Goal: Task Accomplishment & Management: Use online tool/utility

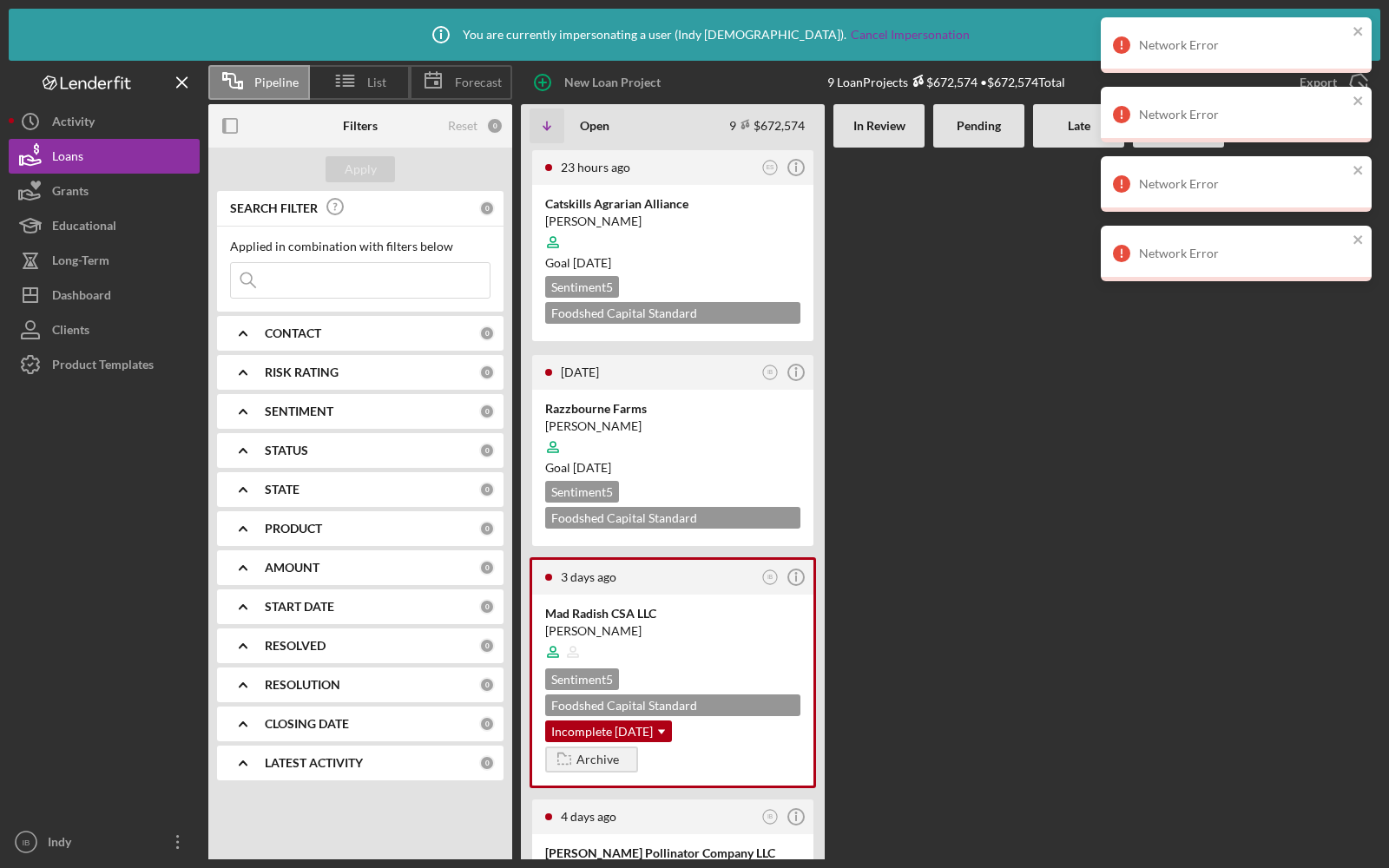
scroll to position [90, 0]
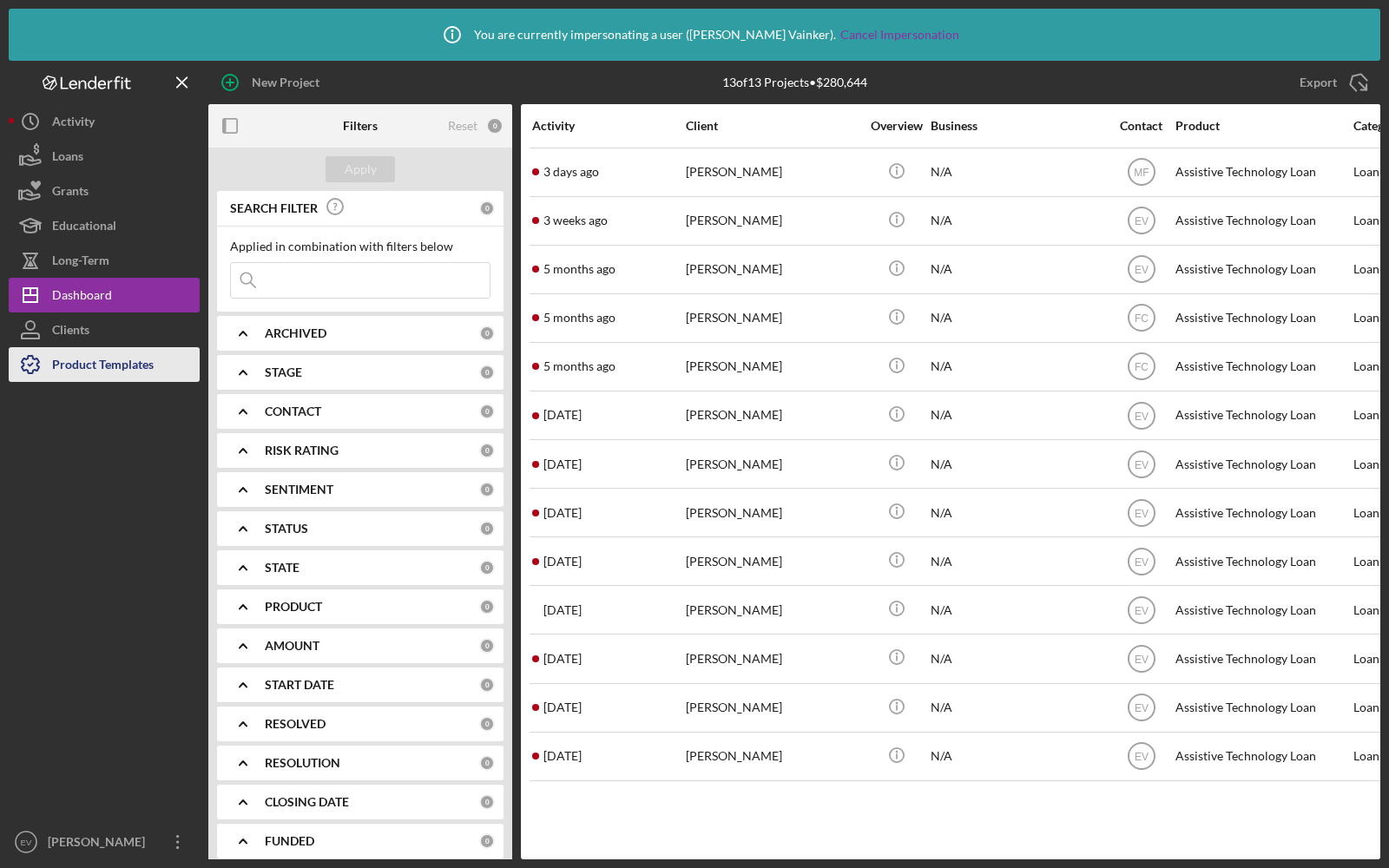
click at [96, 367] on div "Product Templates" at bounding box center [102, 367] width 101 height 39
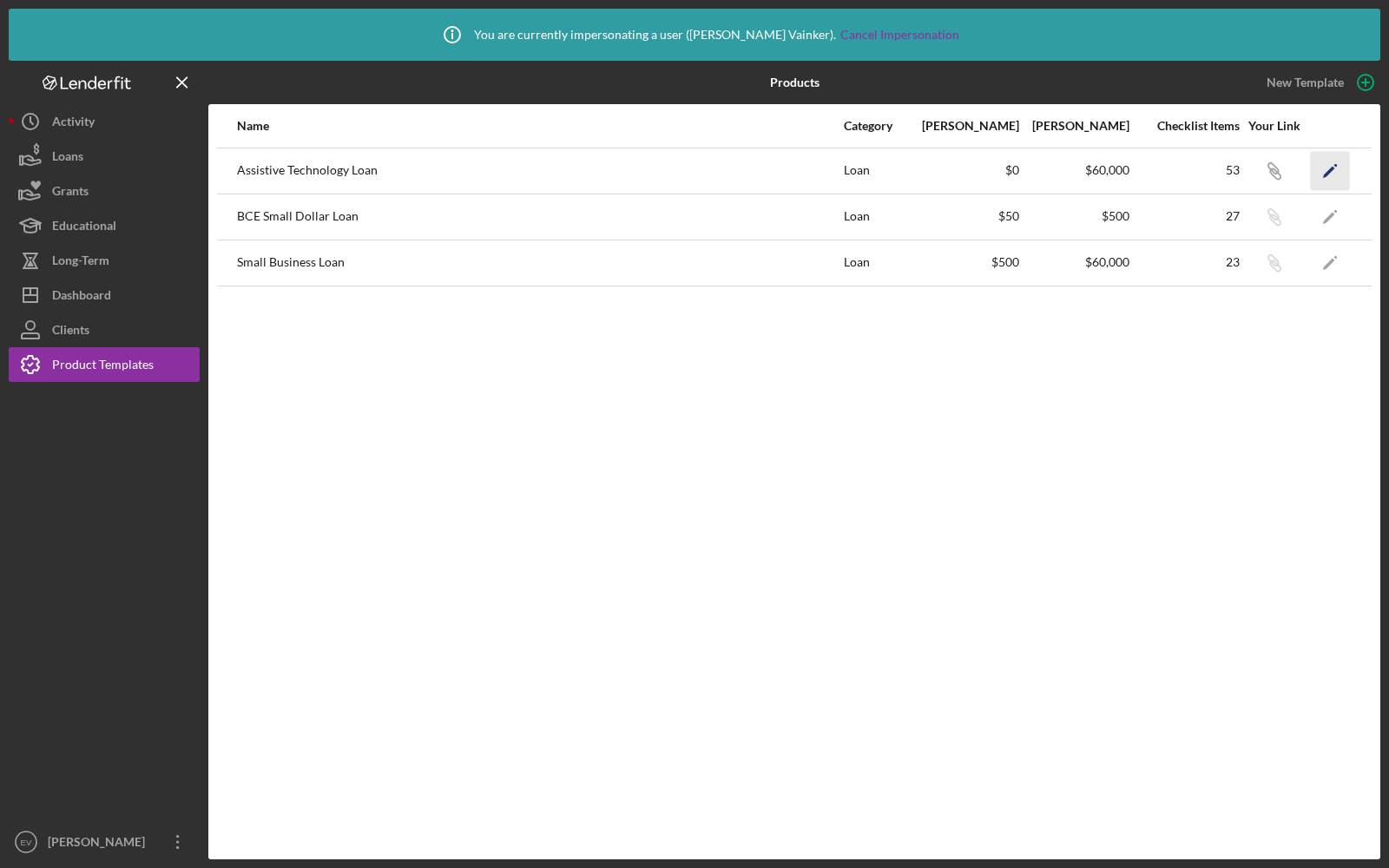
click at [1331, 170] on polygon "button" at bounding box center [1329, 171] width 12 height 12
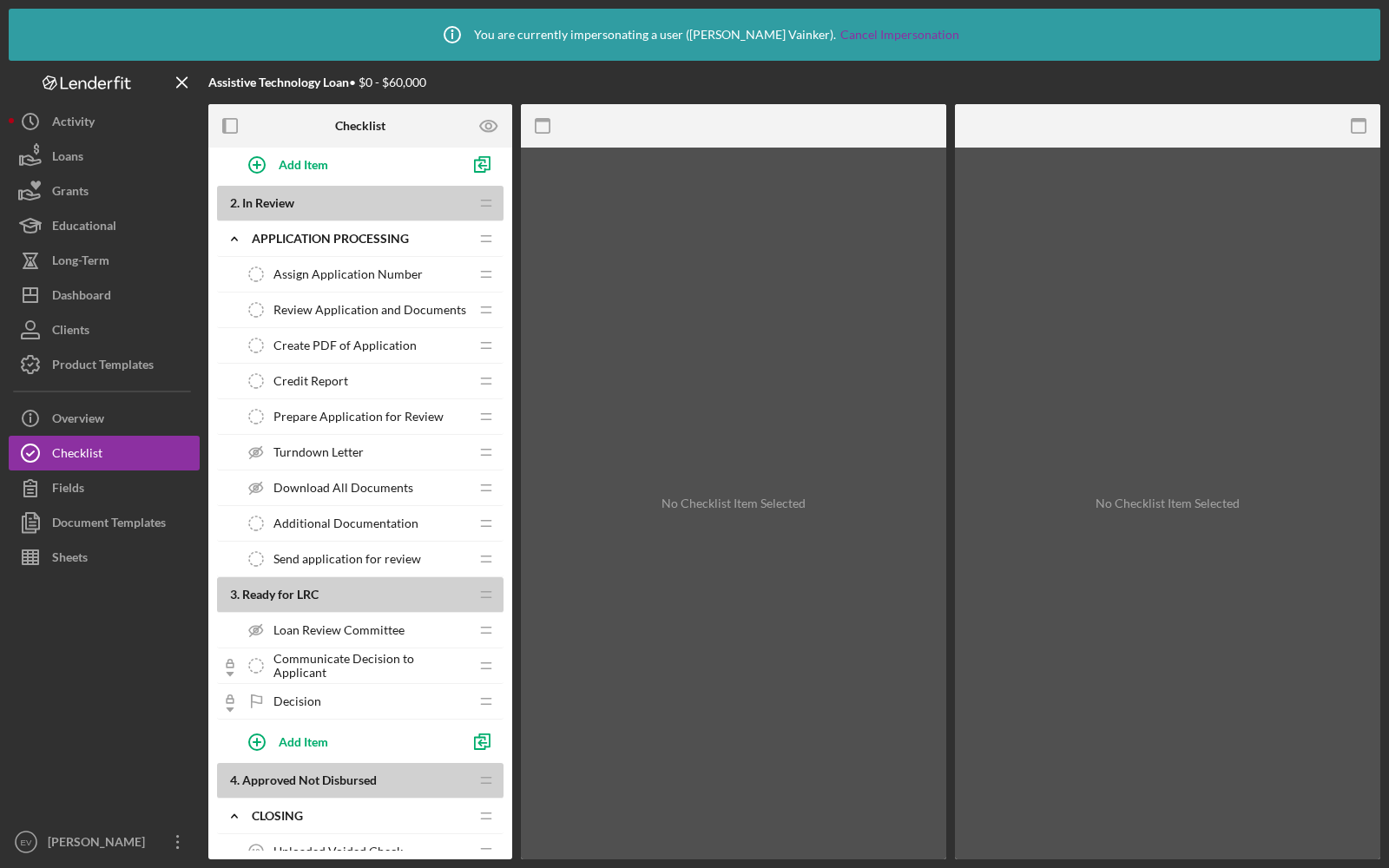
scroll to position [845, 0]
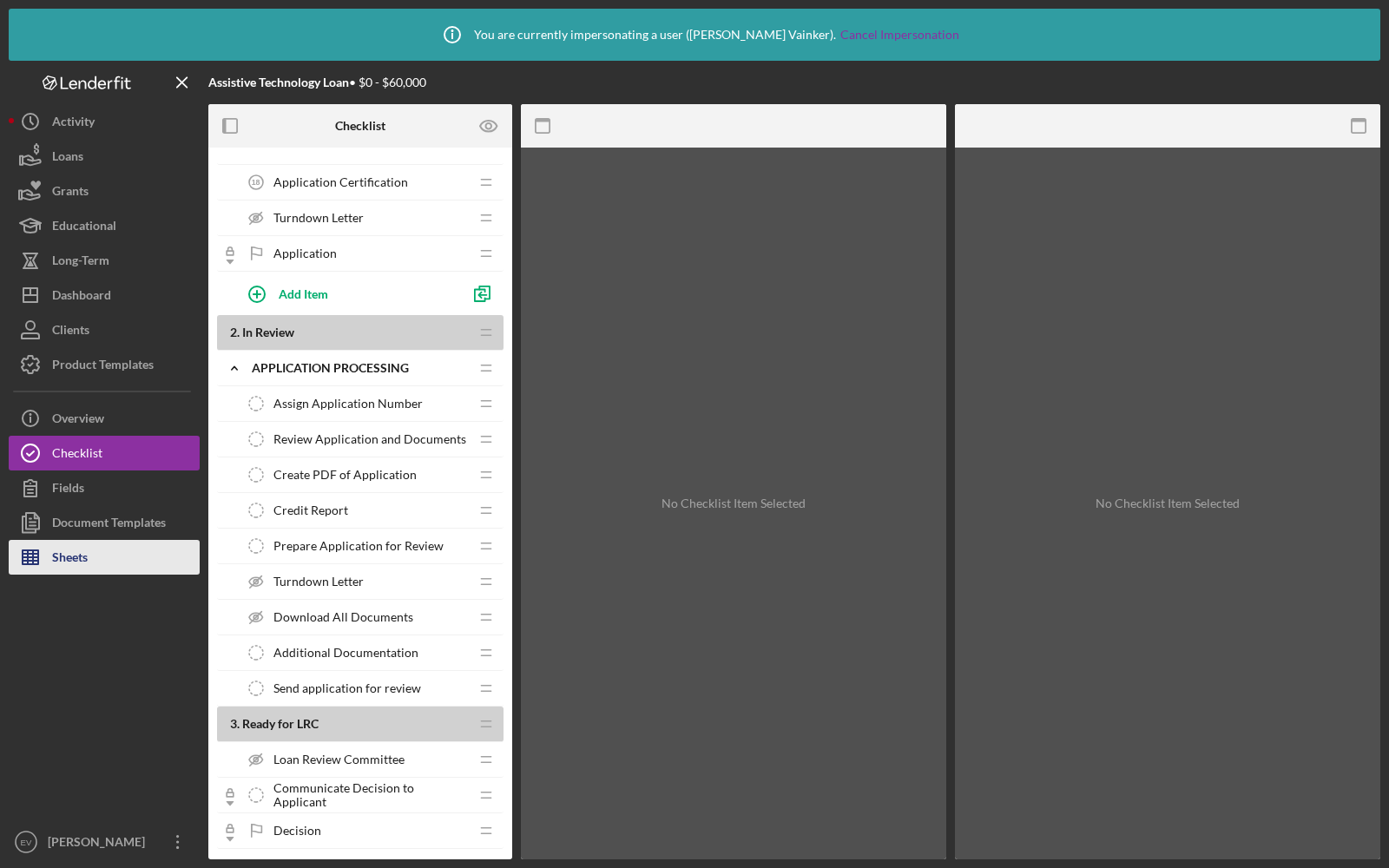
click at [80, 553] on div "Sheets" at bounding box center [70, 560] width 35 height 39
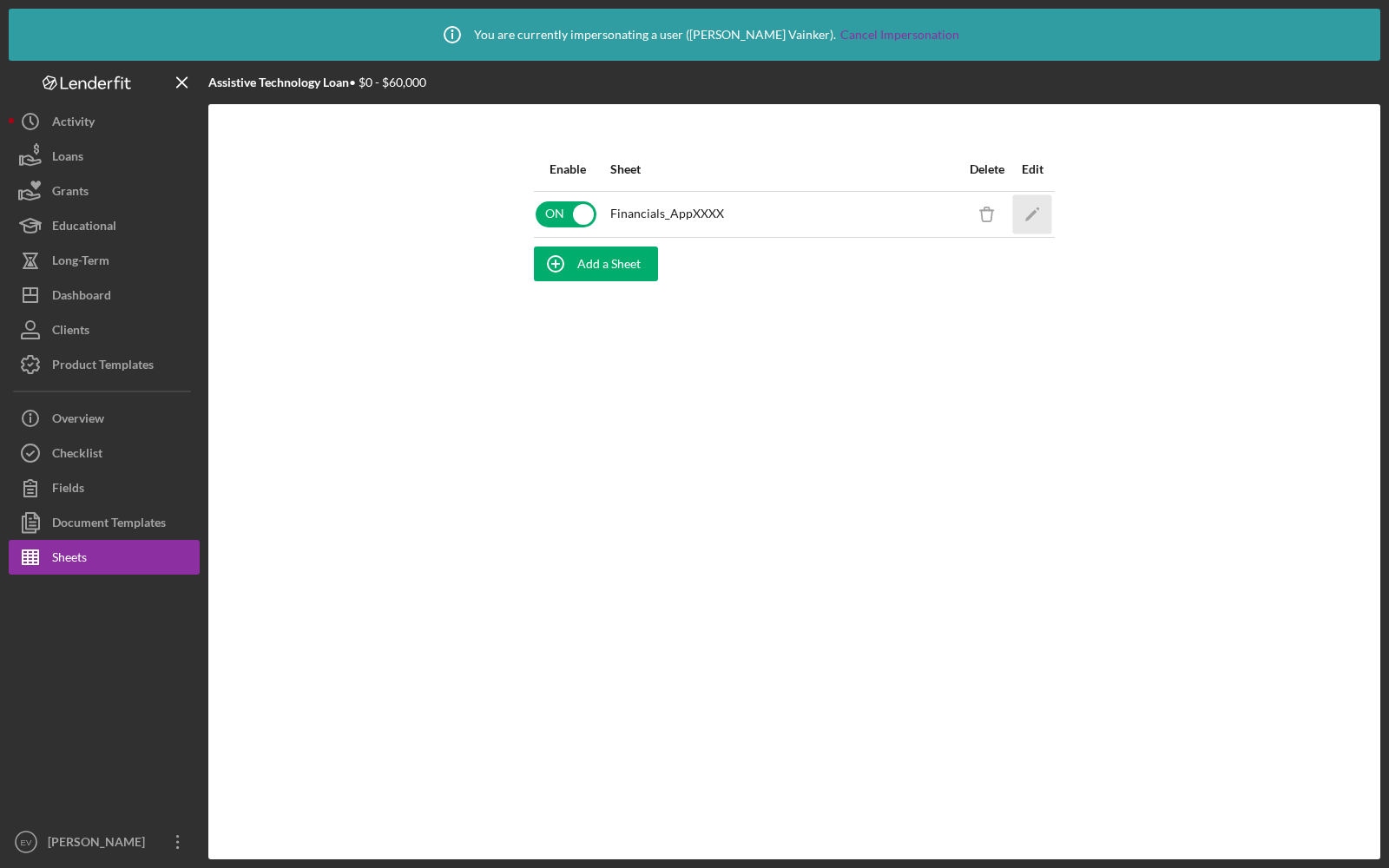
click at [1024, 217] on icon "Icon/Edit" at bounding box center [1033, 215] width 39 height 39
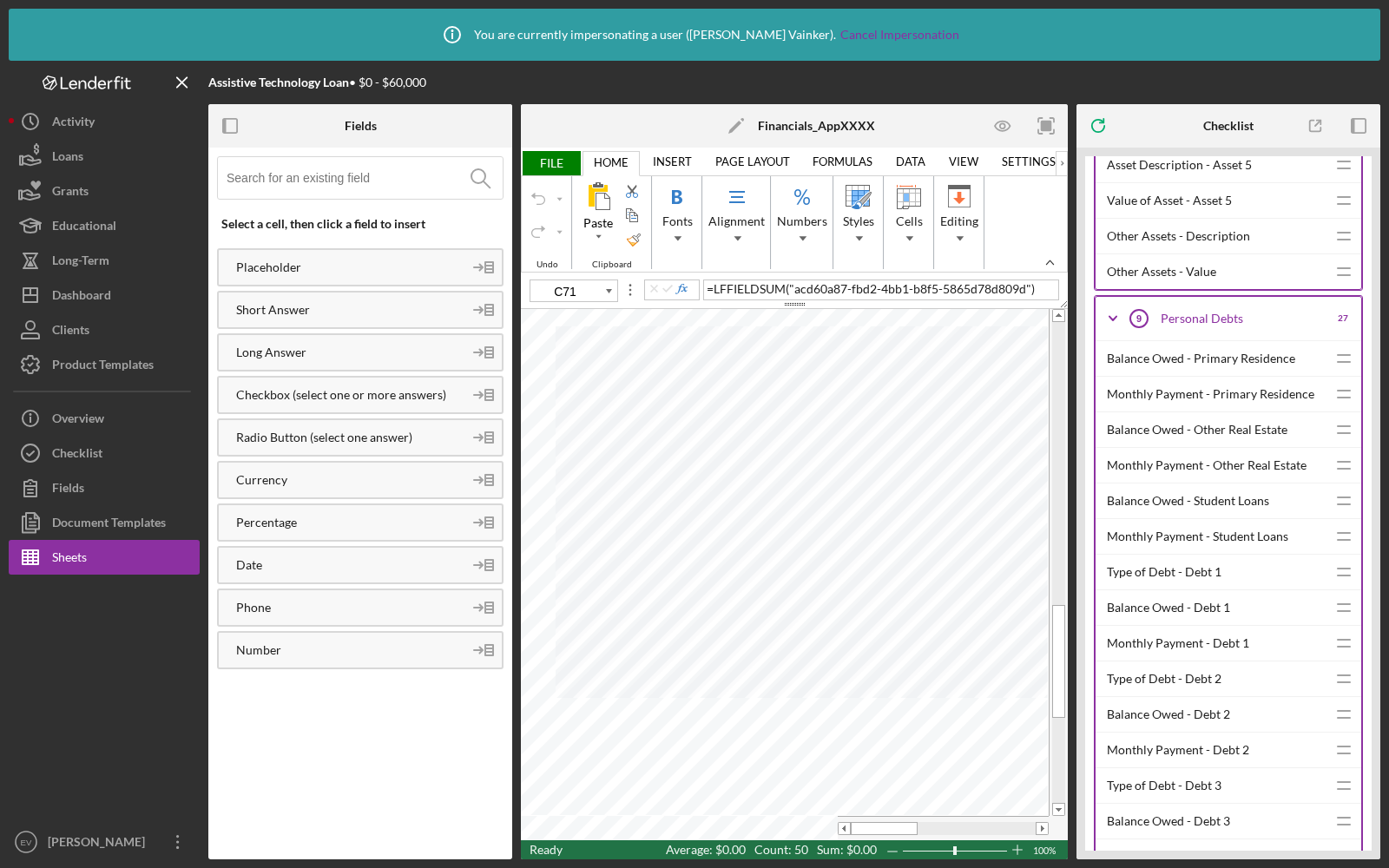
scroll to position [4745, 0]
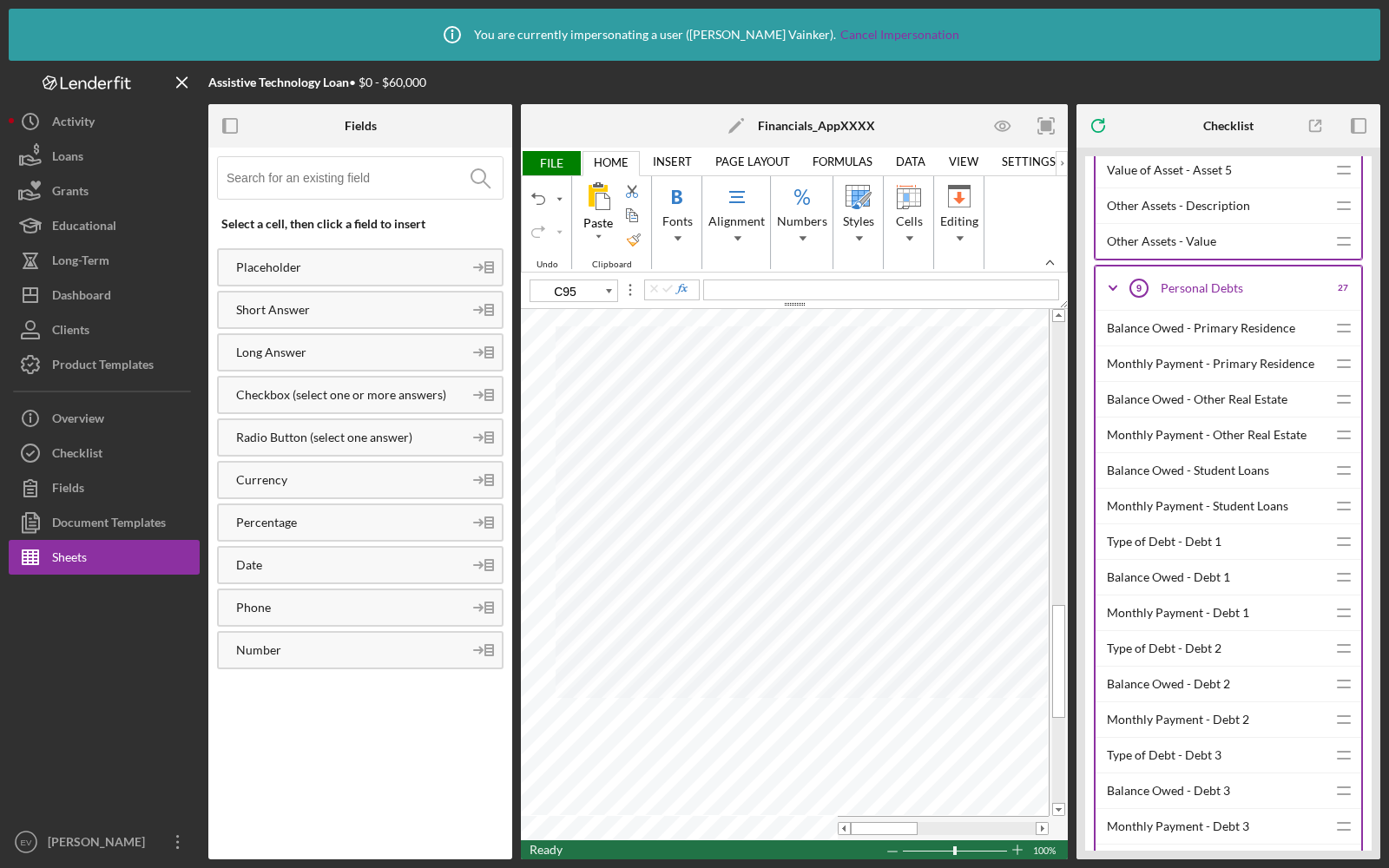
click at [1141, 560] on div "Balance Owed - Debt 1" at bounding box center [1217, 577] width 220 height 34
click at [1178, 666] on div "Balance Owed - Debt 2" at bounding box center [1217, 683] width 220 height 34
click at [1171, 774] on div "Balance Owed - Debt 3" at bounding box center [1217, 790] width 220 height 34
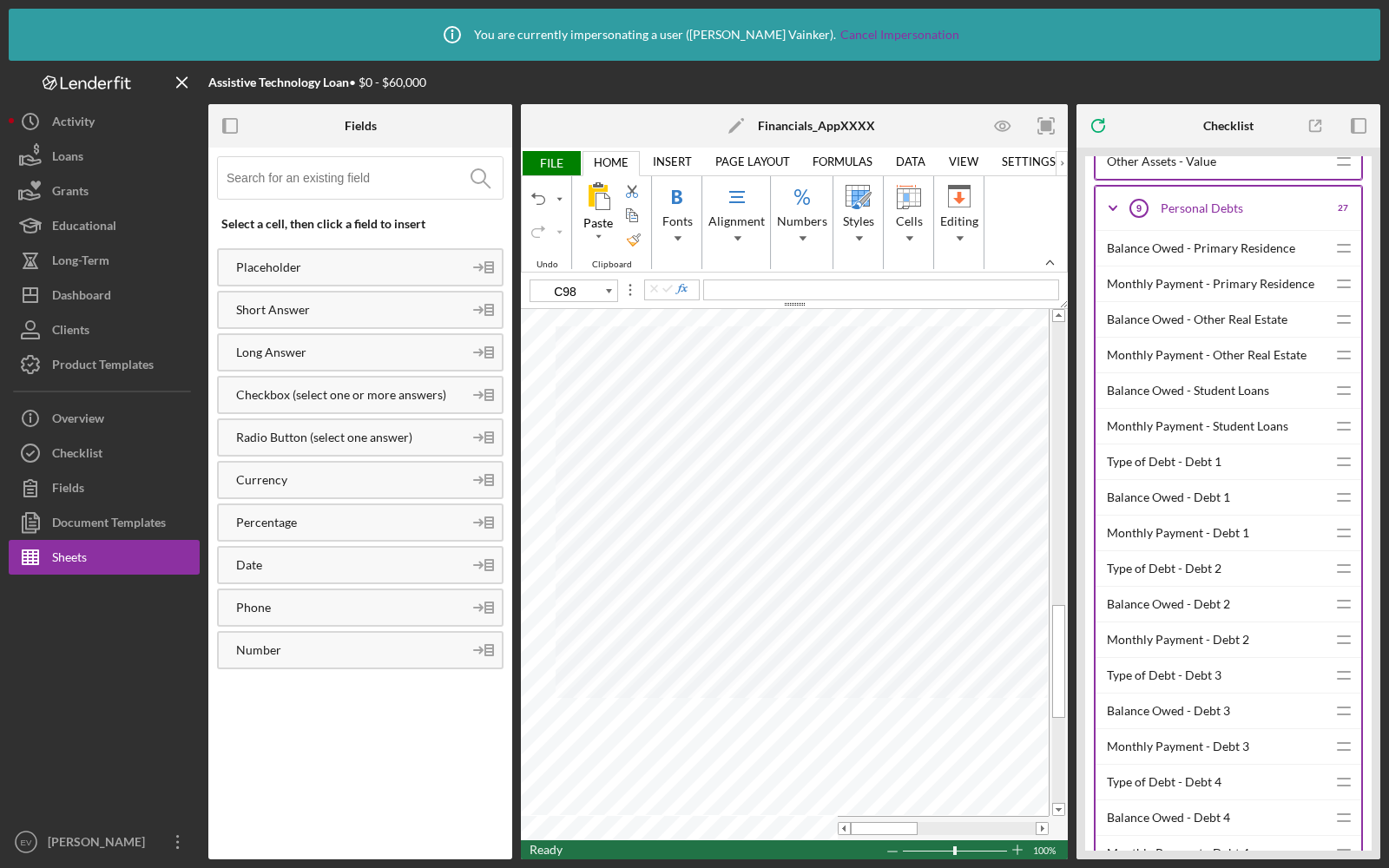
scroll to position [4850, 0]
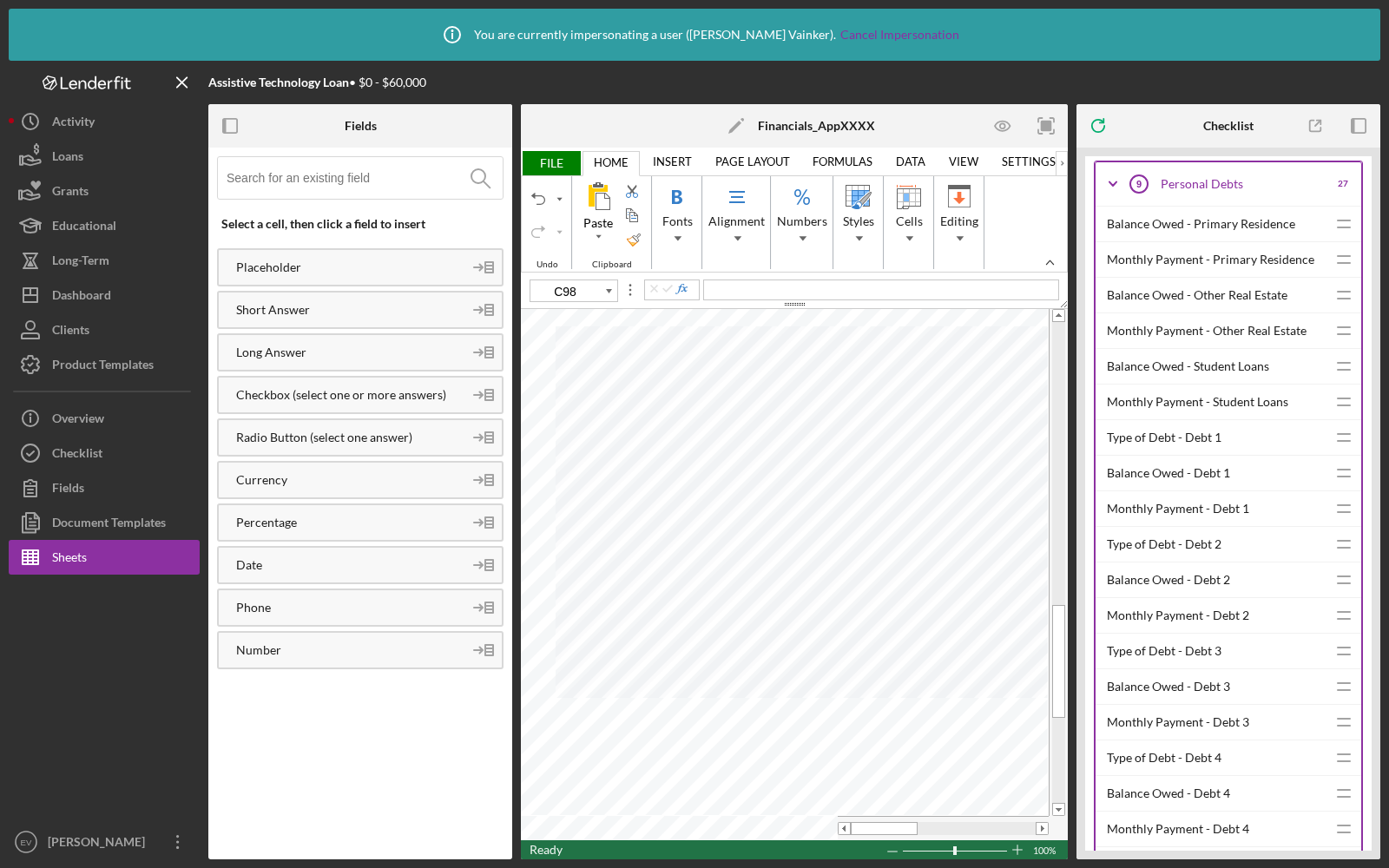
click at [1159, 776] on div "Balance Owed - Debt 4" at bounding box center [1217, 793] width 220 height 34
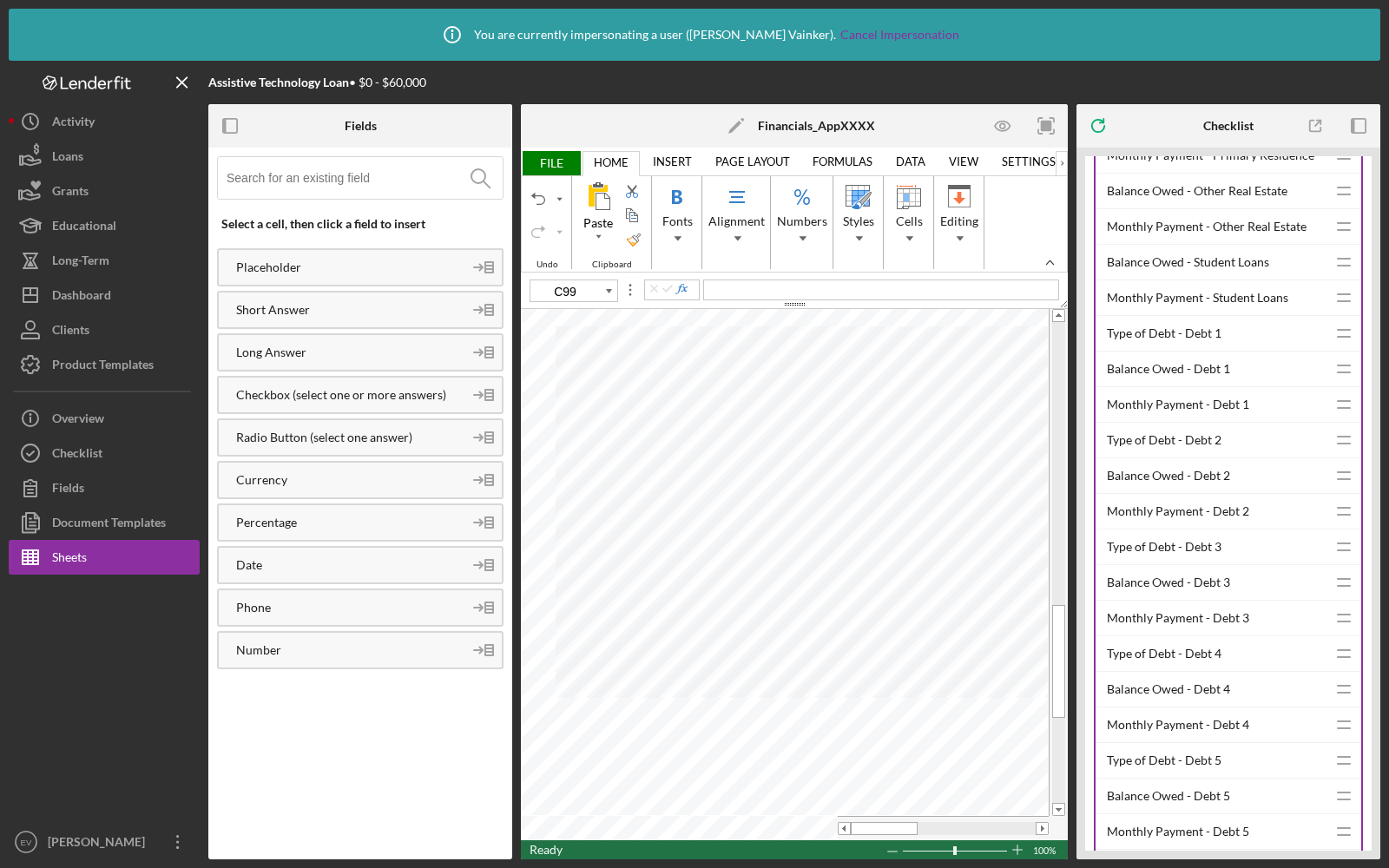
scroll to position [4960, 0]
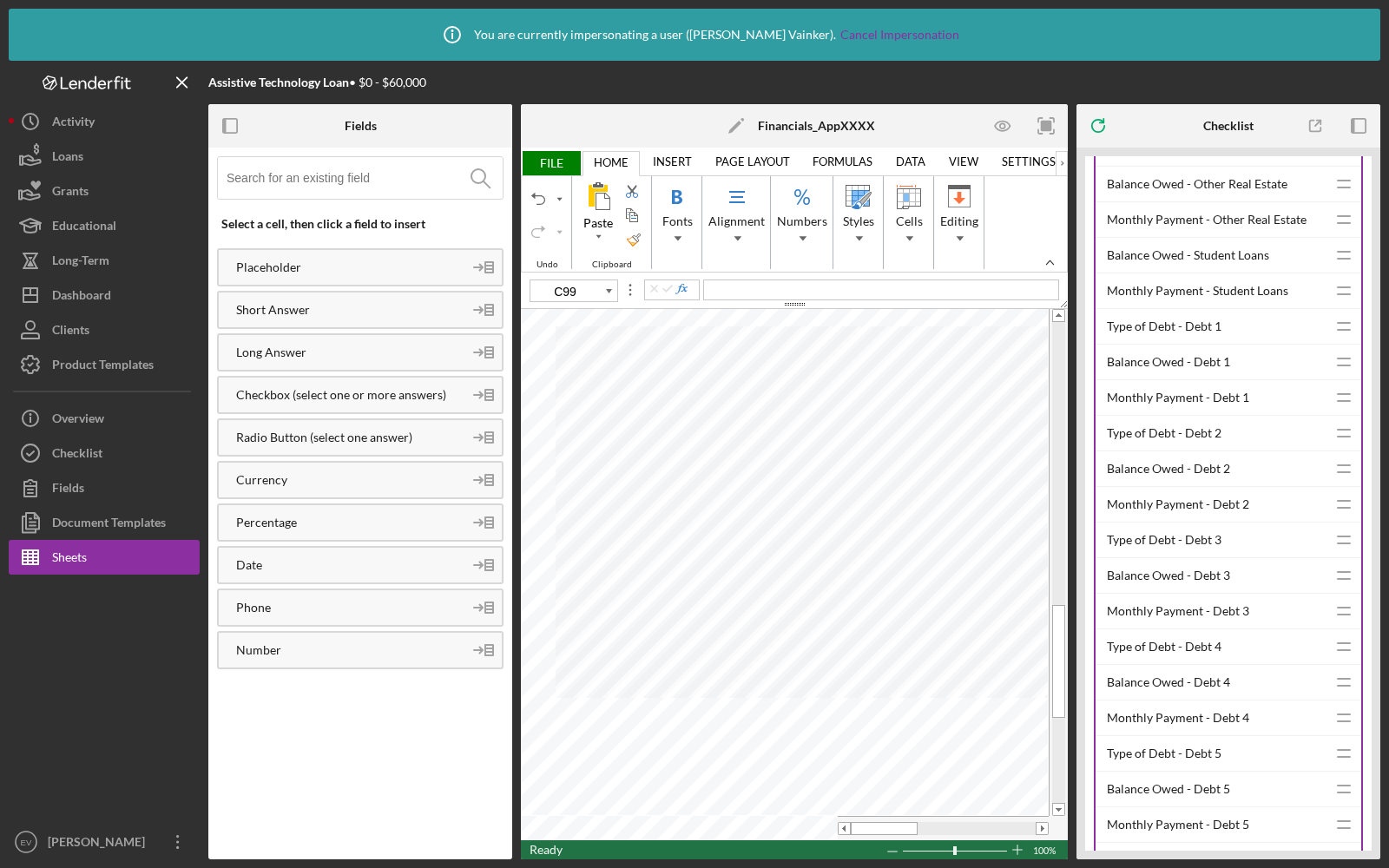
click at [1153, 772] on div "Balance Owed - Debt 5" at bounding box center [1217, 788] width 220 height 34
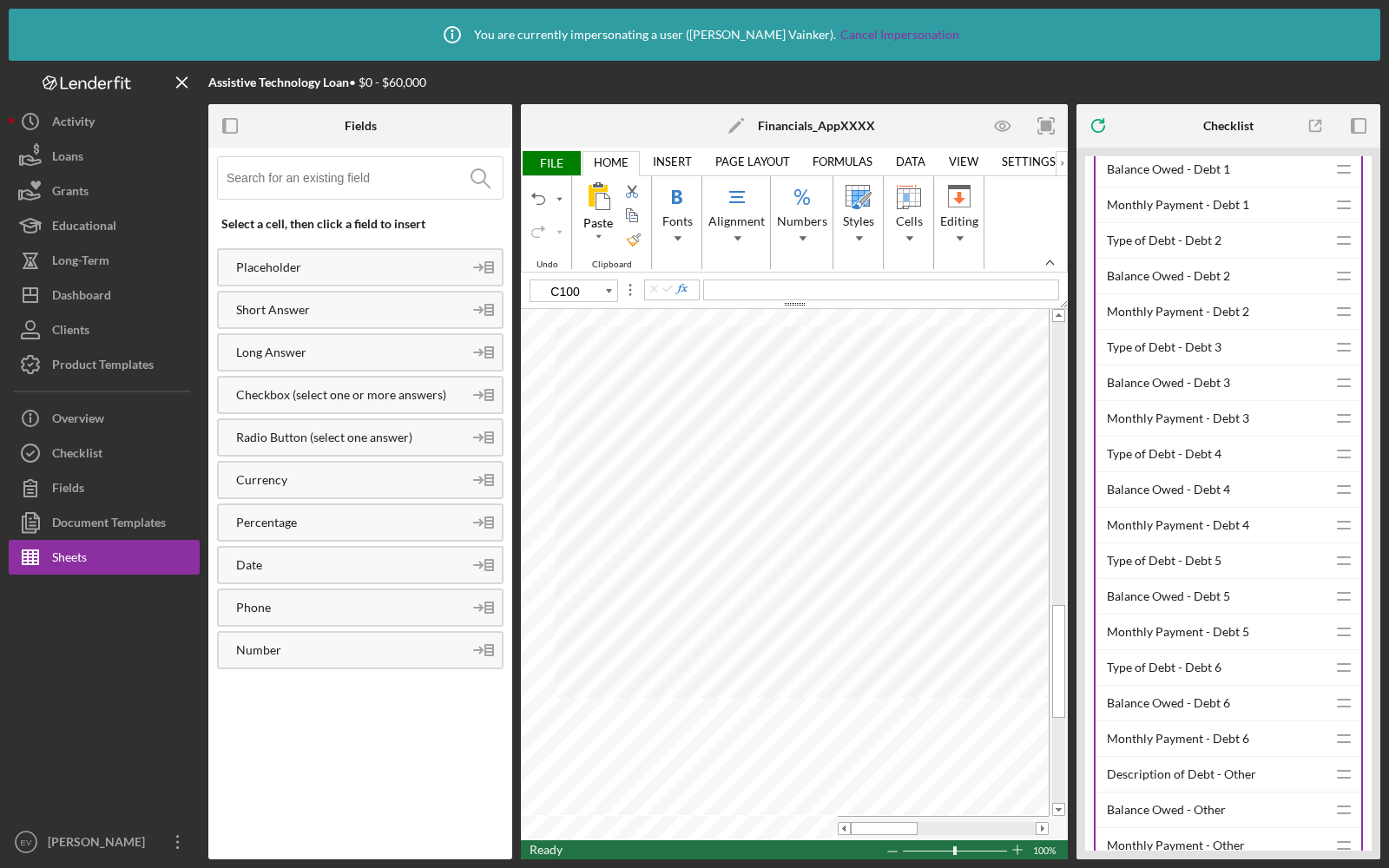
scroll to position [5159, 0]
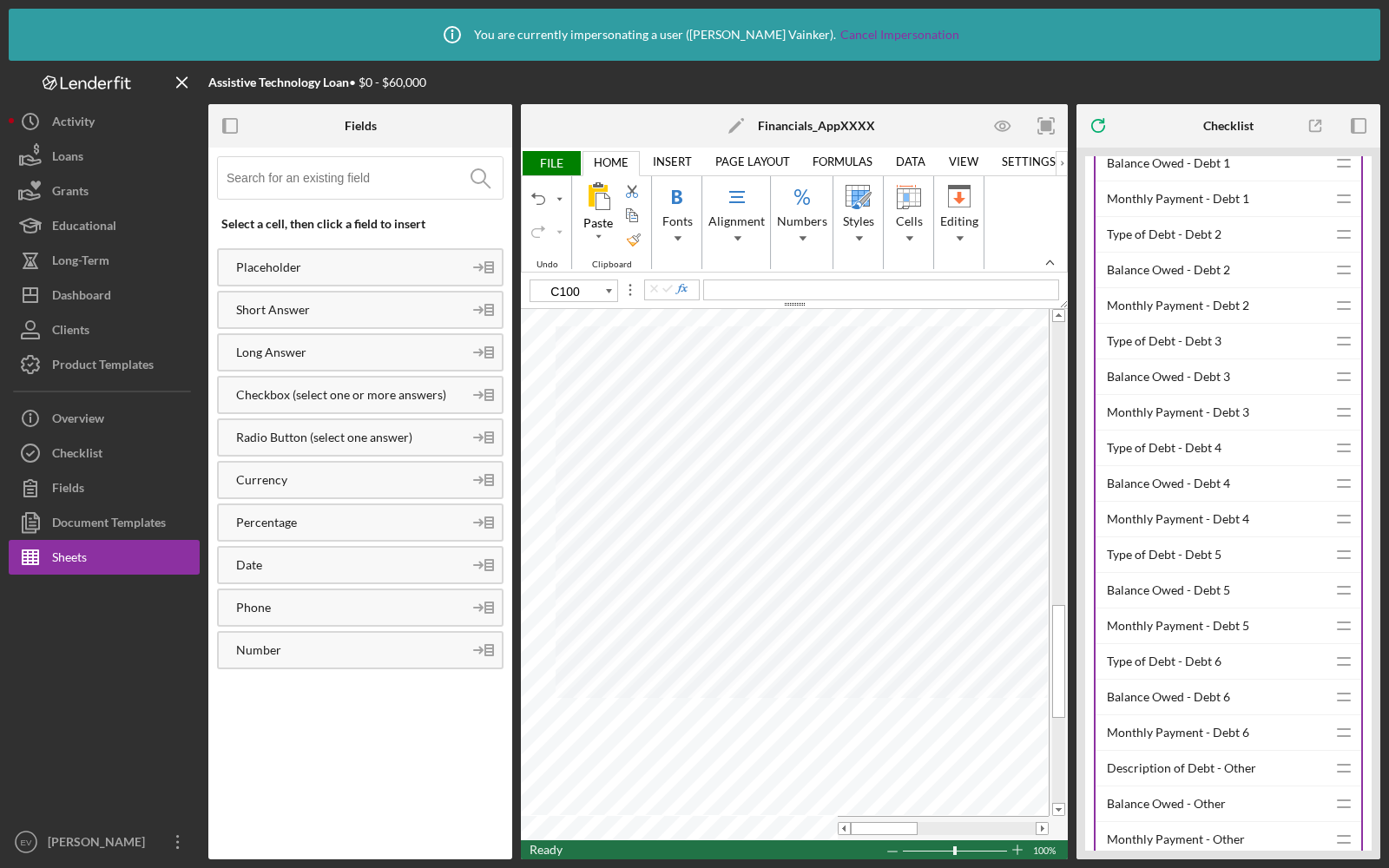
click at [1161, 680] on div "Balance Owed - Debt 6" at bounding box center [1217, 697] width 220 height 34
click at [1161, 786] on div "Balance Owed - Other" at bounding box center [1217, 803] width 220 height 34
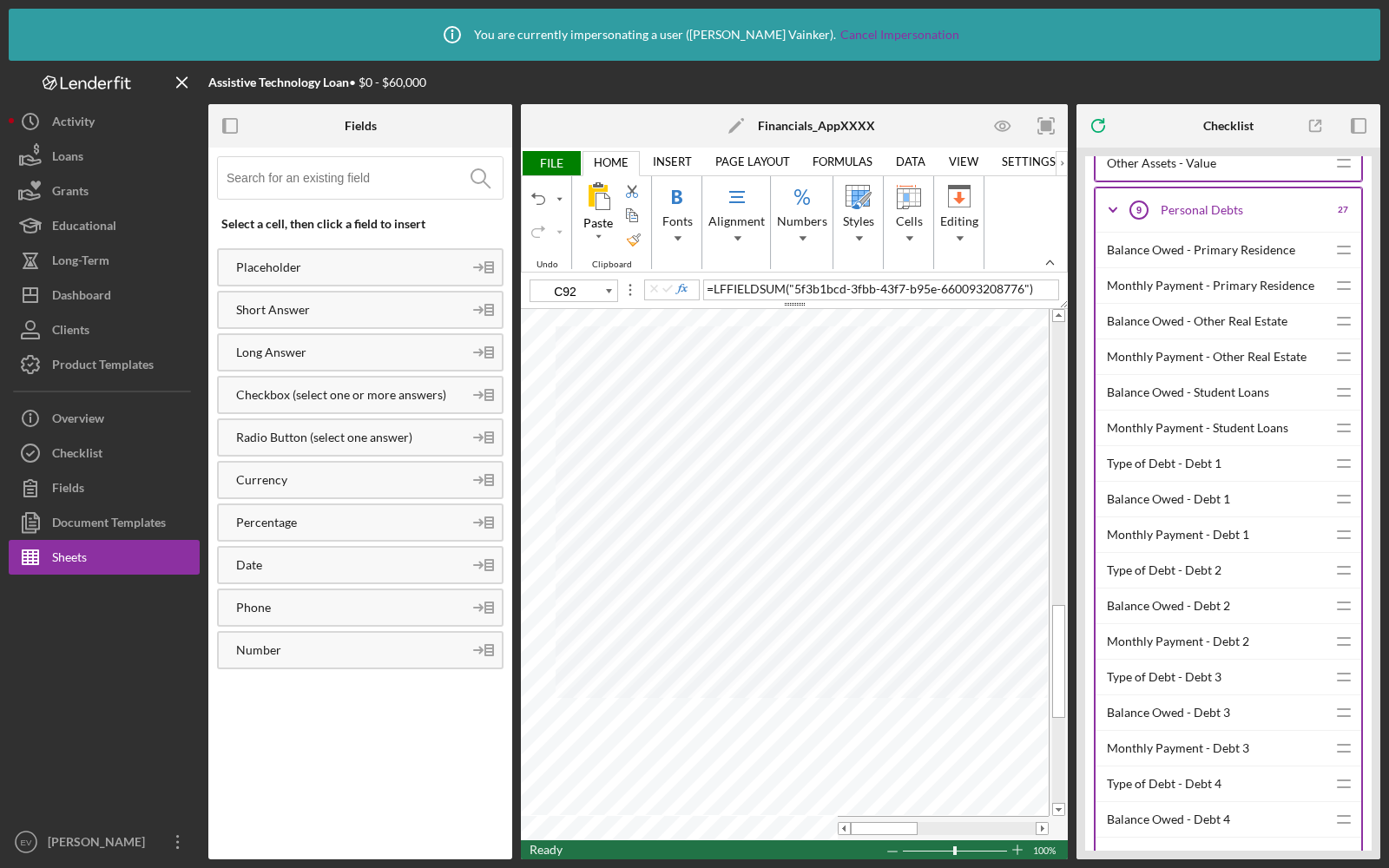
scroll to position [4766, 0]
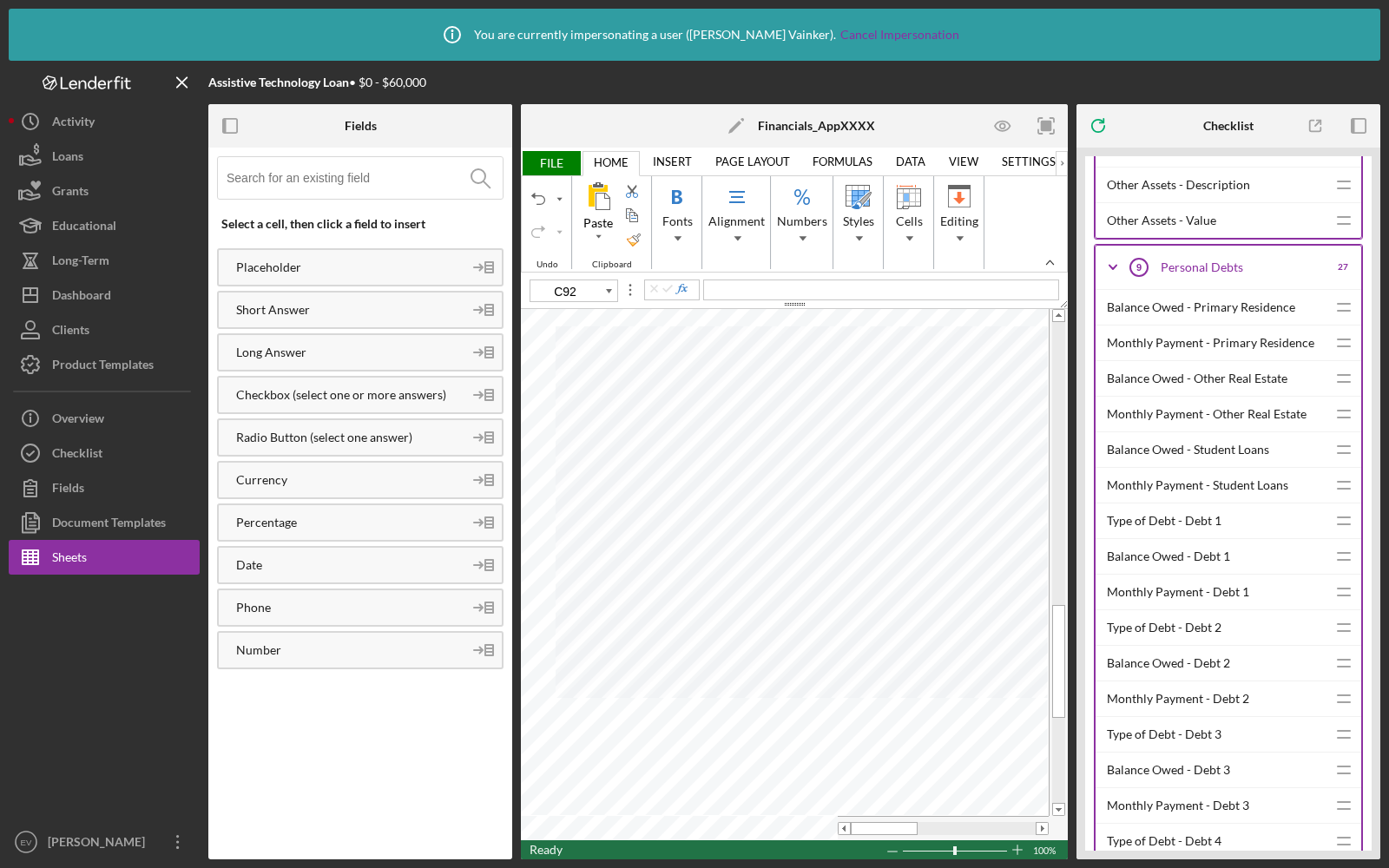
click at [1184, 290] on div "Balance Owed - Primary Residence" at bounding box center [1217, 307] width 220 height 34
click at [1150, 361] on div "Balance Owed - Other Real Estate" at bounding box center [1217, 378] width 220 height 34
type input "C94"
click at [1168, 432] on div "Balance Owed - Student Loans" at bounding box center [1217, 449] width 220 height 34
click at [560, 159] on span "FILE" at bounding box center [550, 162] width 60 height 25
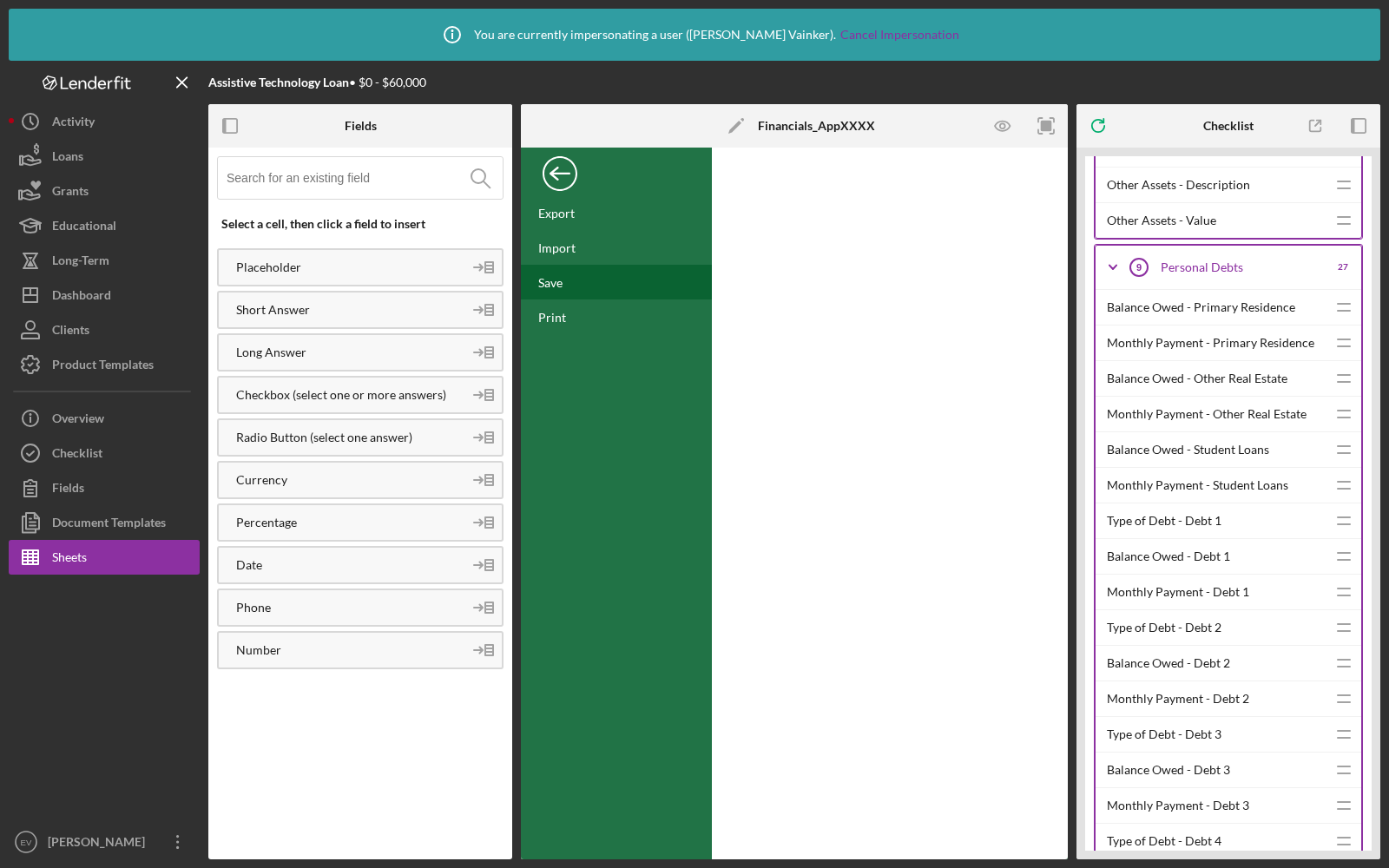
click at [589, 277] on div "Save" at bounding box center [616, 281] width 191 height 34
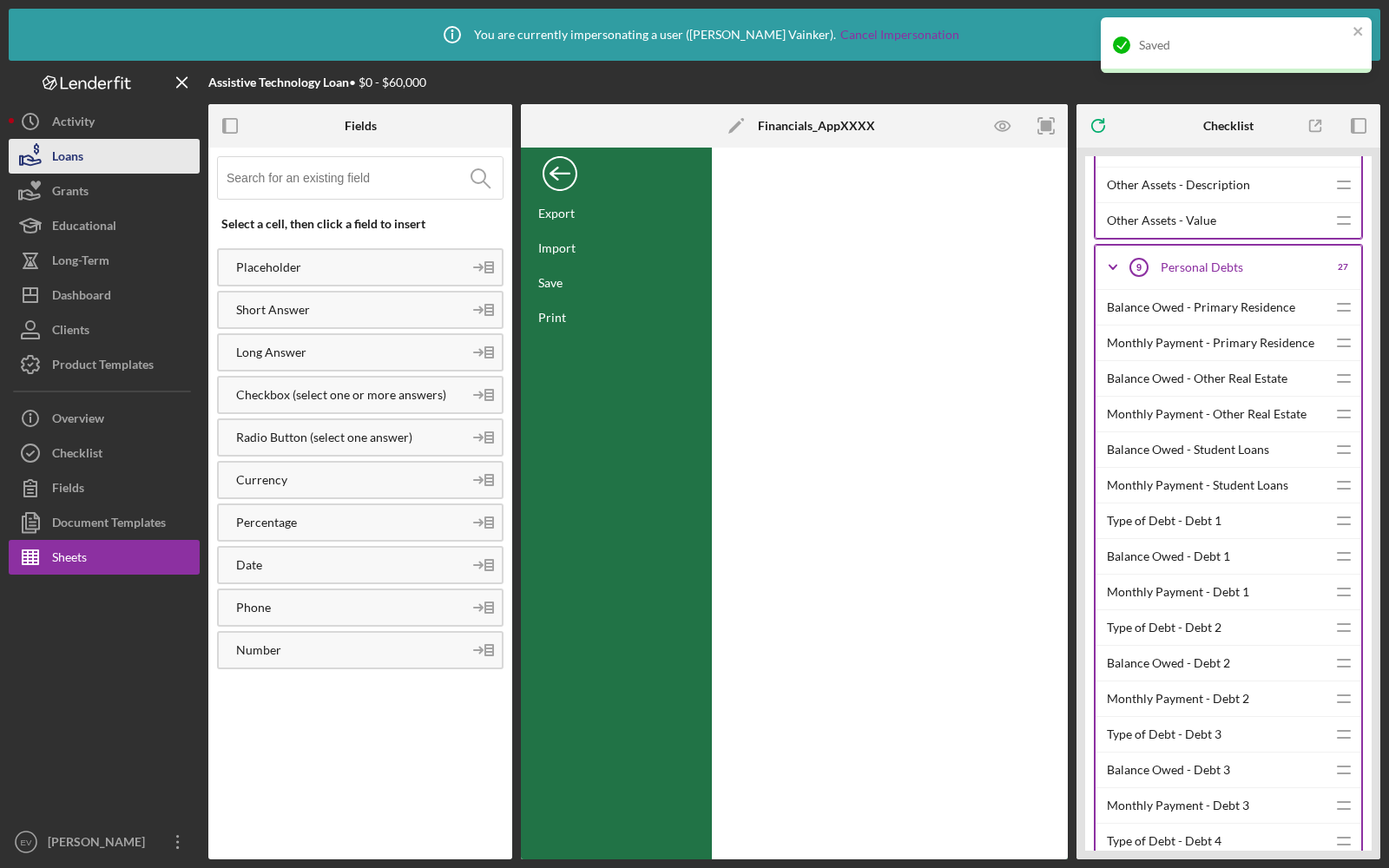
click at [88, 168] on button "Loans" at bounding box center [104, 155] width 191 height 34
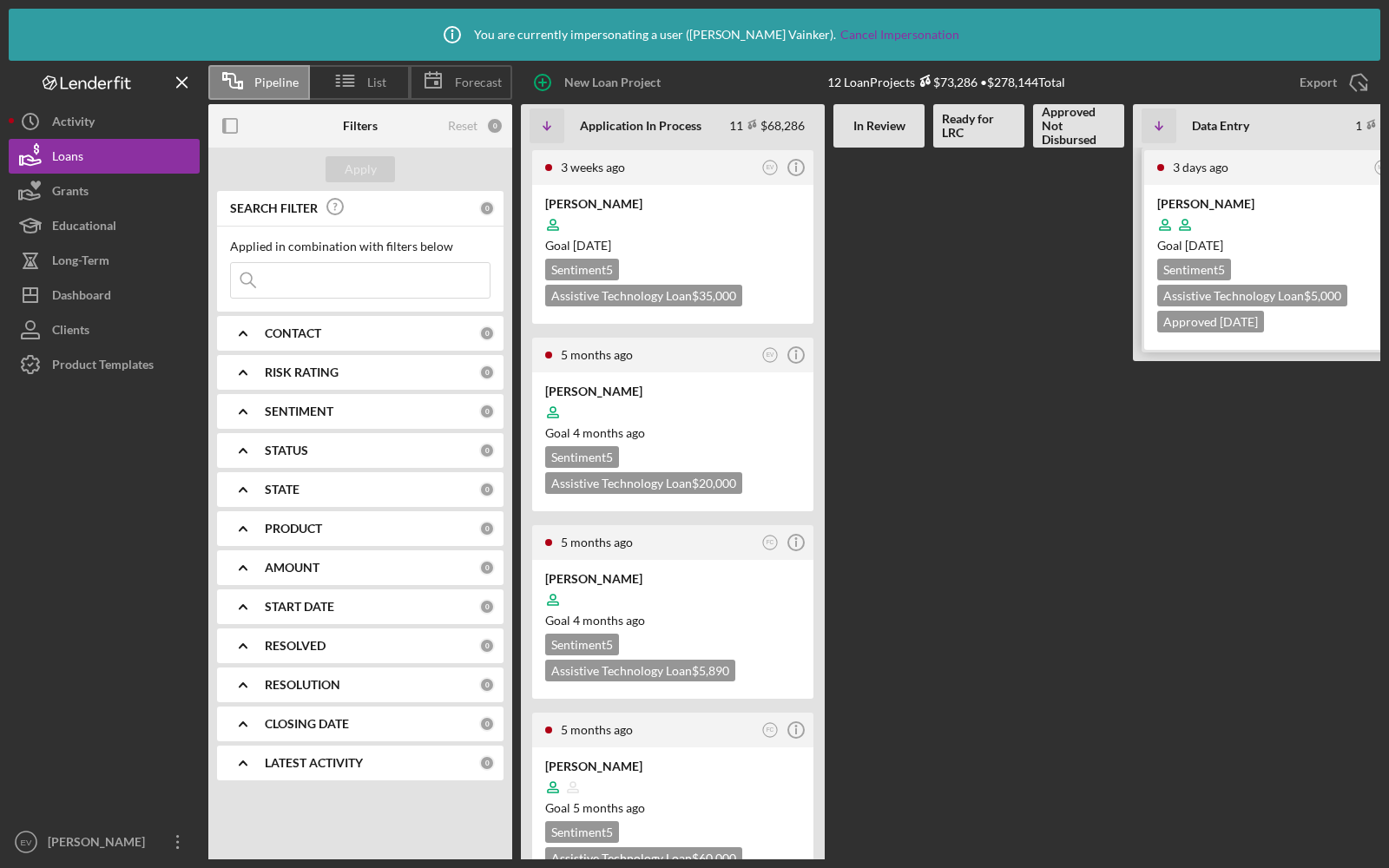
click at [1224, 250] on time "[DATE]" at bounding box center [1204, 245] width 38 height 15
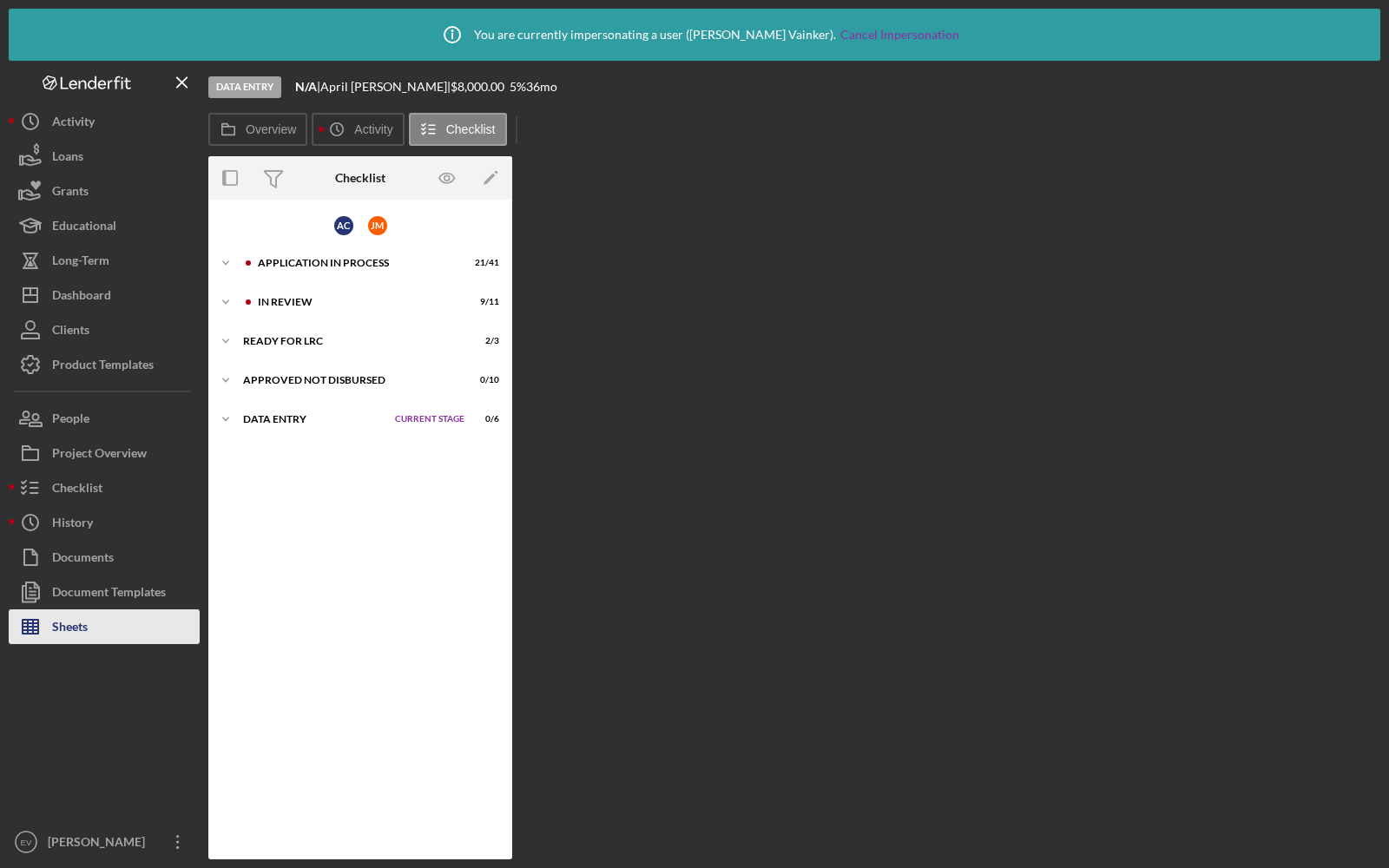
click at [70, 625] on div "Sheets" at bounding box center [70, 629] width 35 height 39
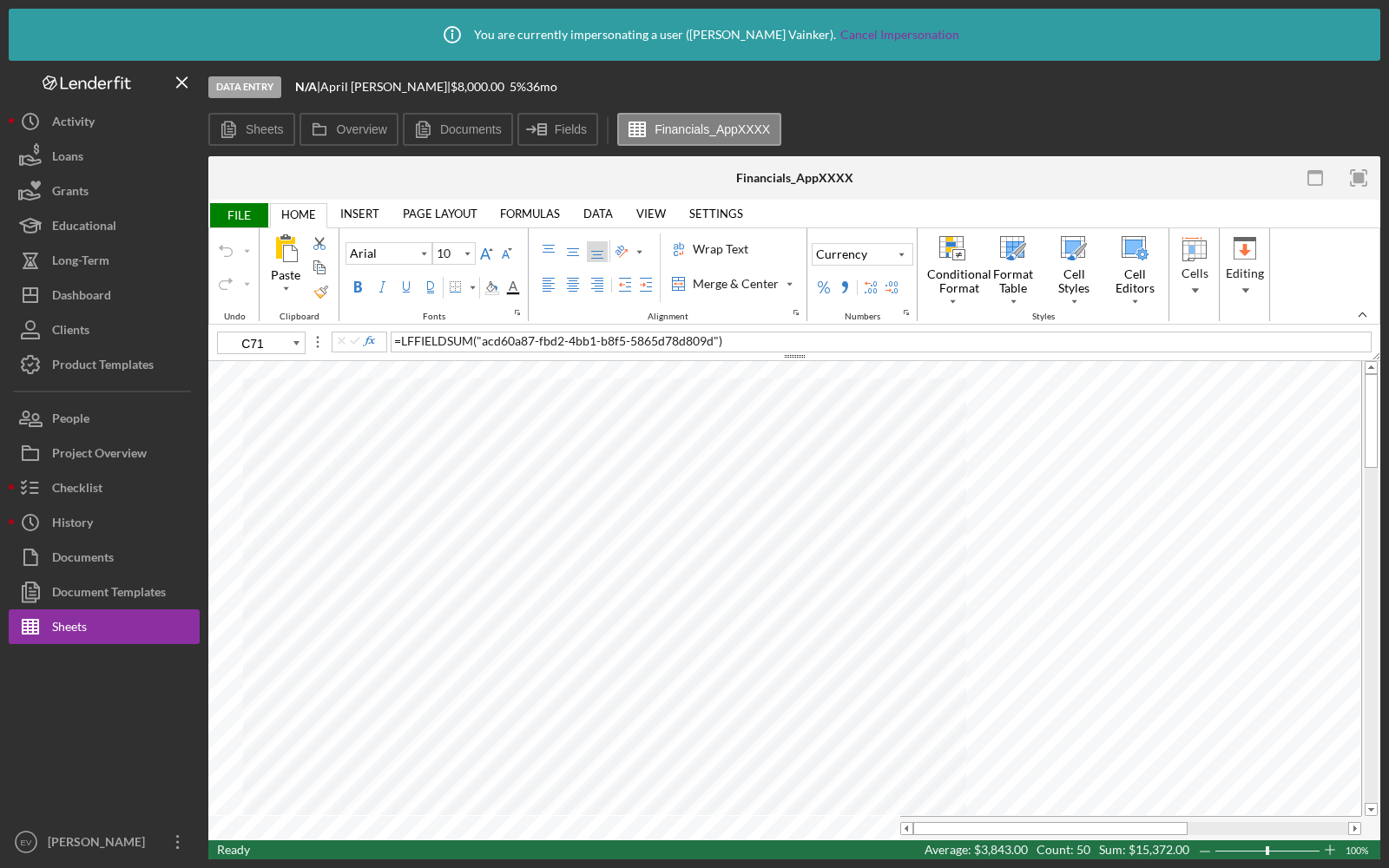
click at [244, 224] on span "FILE" at bounding box center [238, 215] width 60 height 25
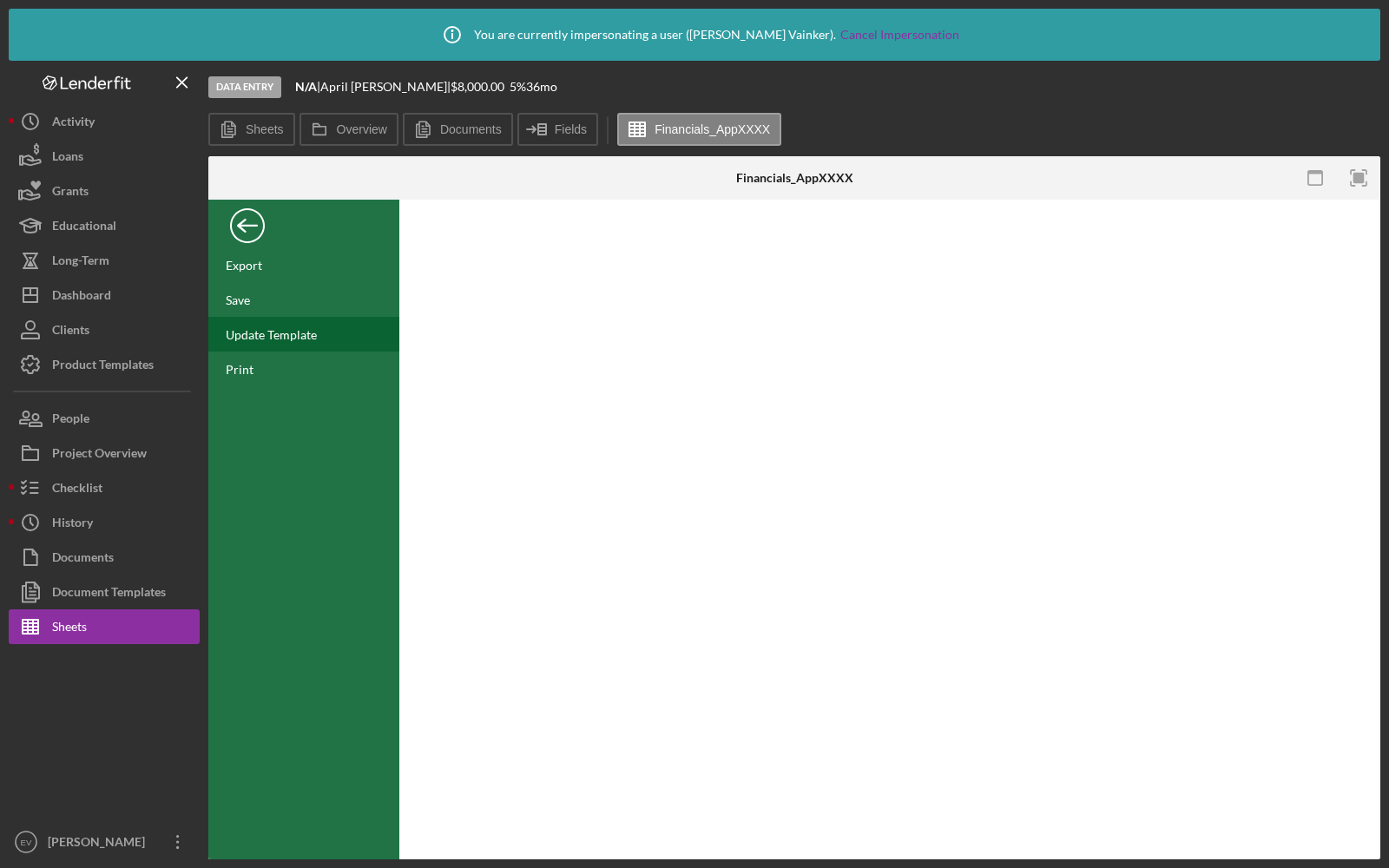
click at [254, 339] on div "Update Template" at bounding box center [271, 335] width 92 height 15
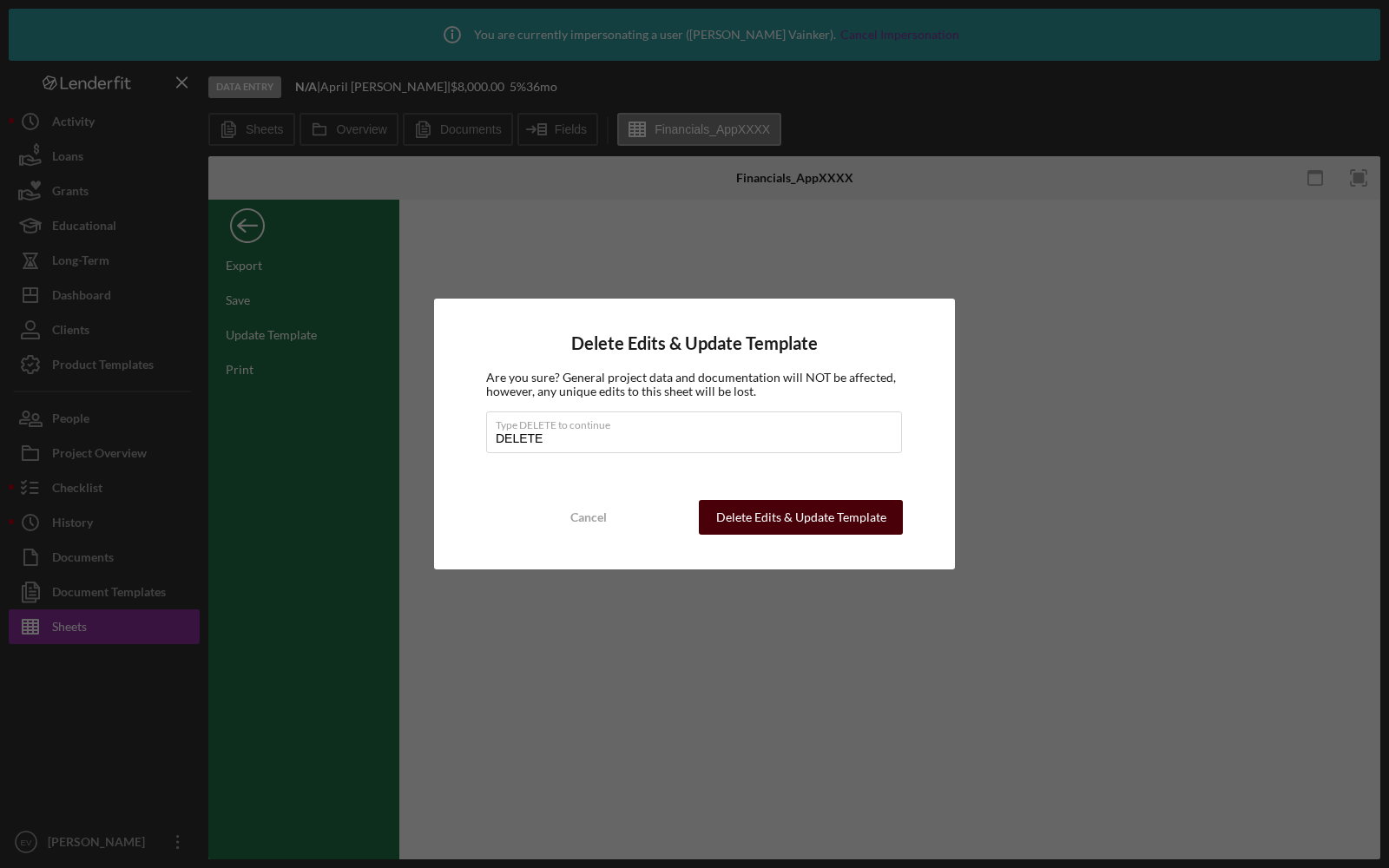
type input "DELETE"
click at [810, 520] on div "Delete Edits & Update Template" at bounding box center [801, 517] width 170 height 34
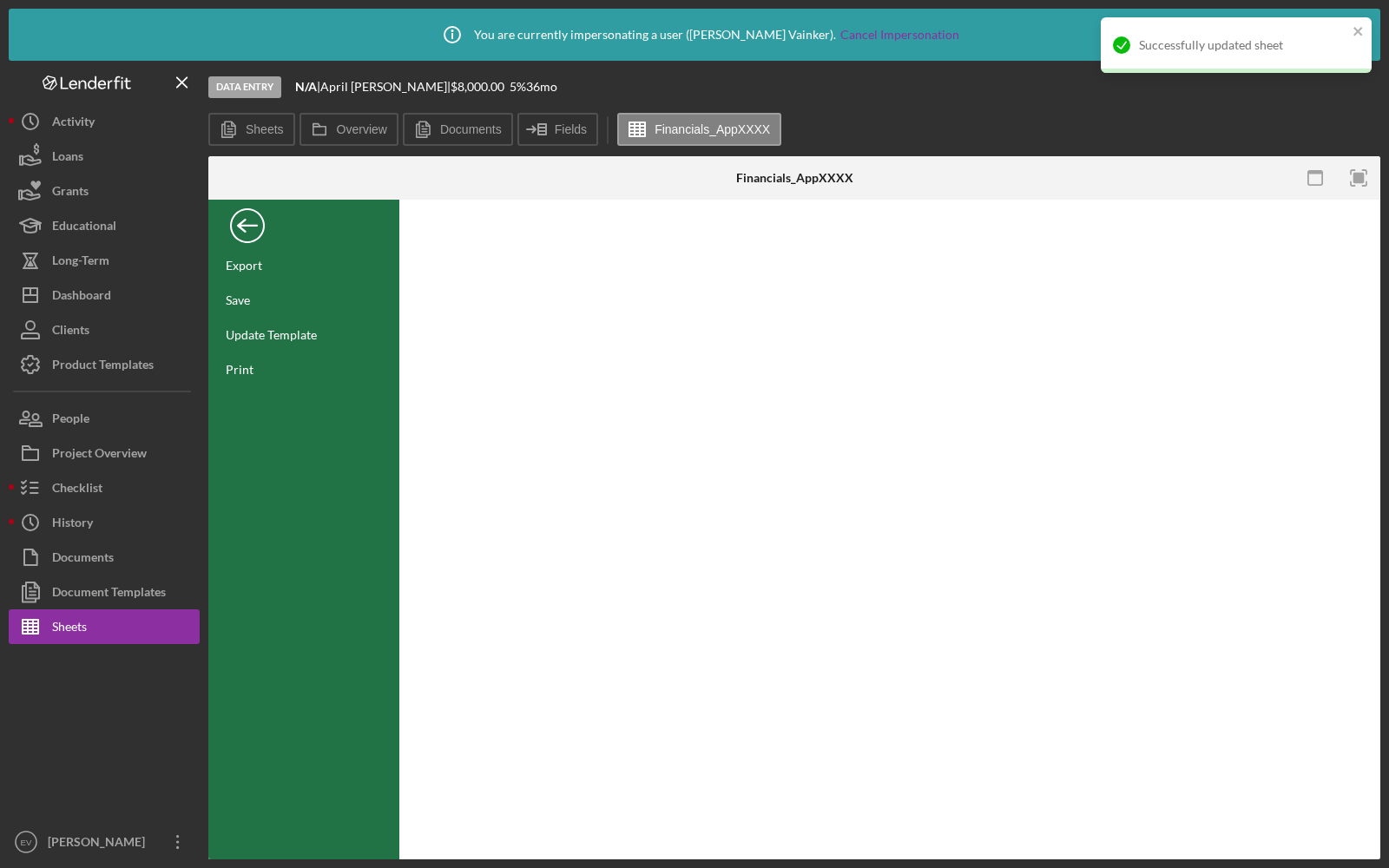
click at [252, 232] on div "Back" at bounding box center [247, 220] width 34 height 34
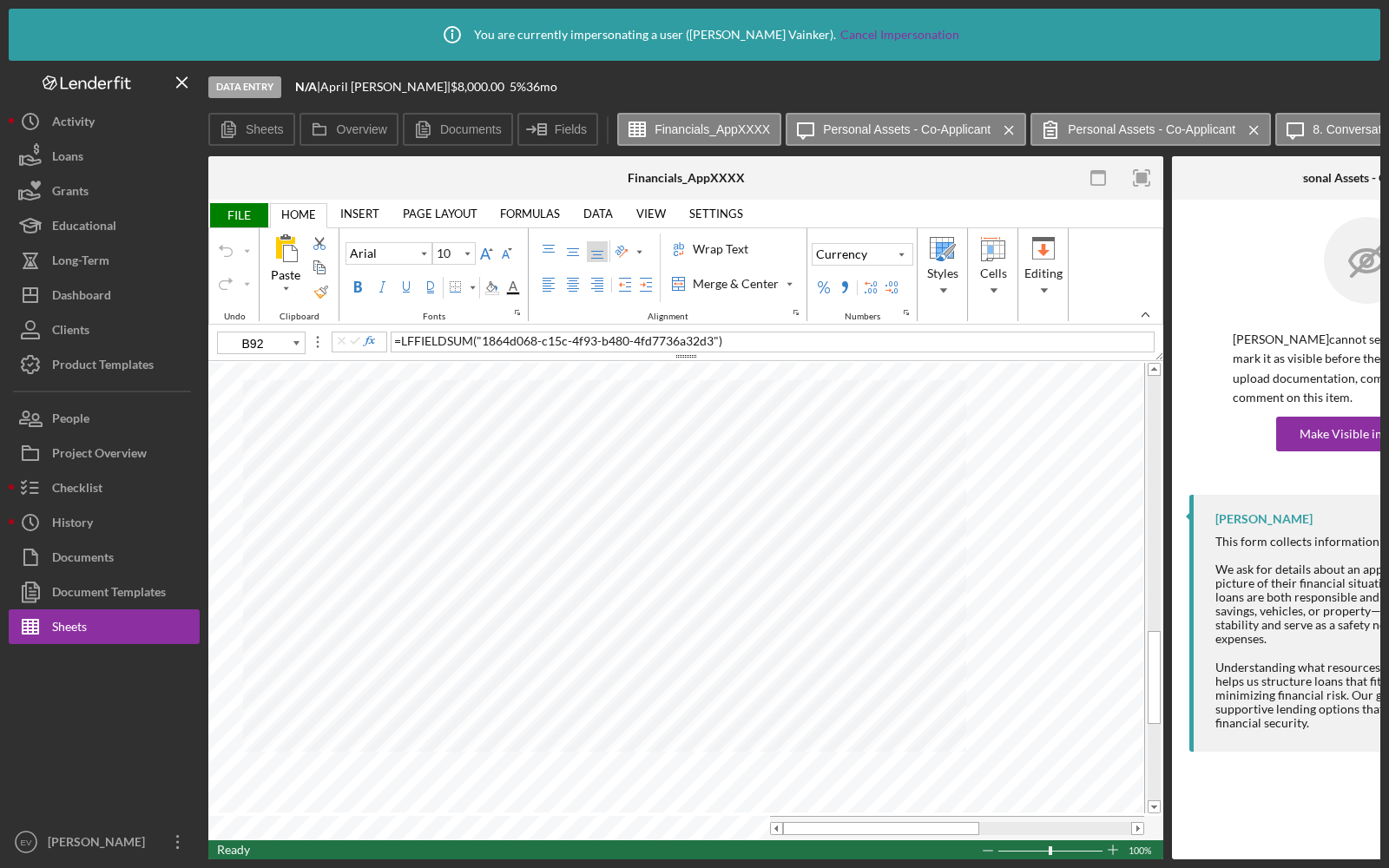
type input "B93"
click at [95, 479] on div "Checklist" at bounding box center [77, 490] width 50 height 39
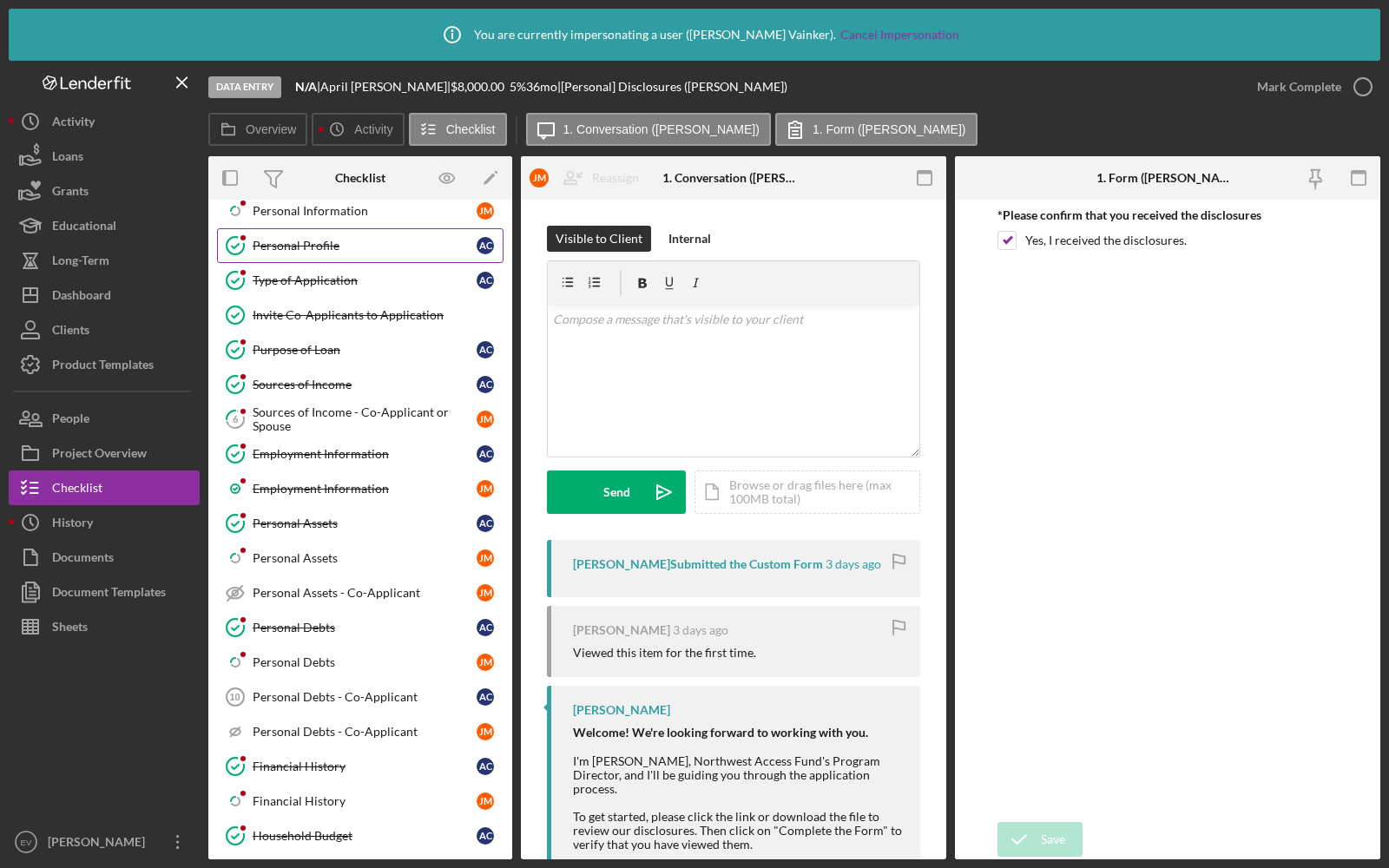
scroll to position [449, 0]
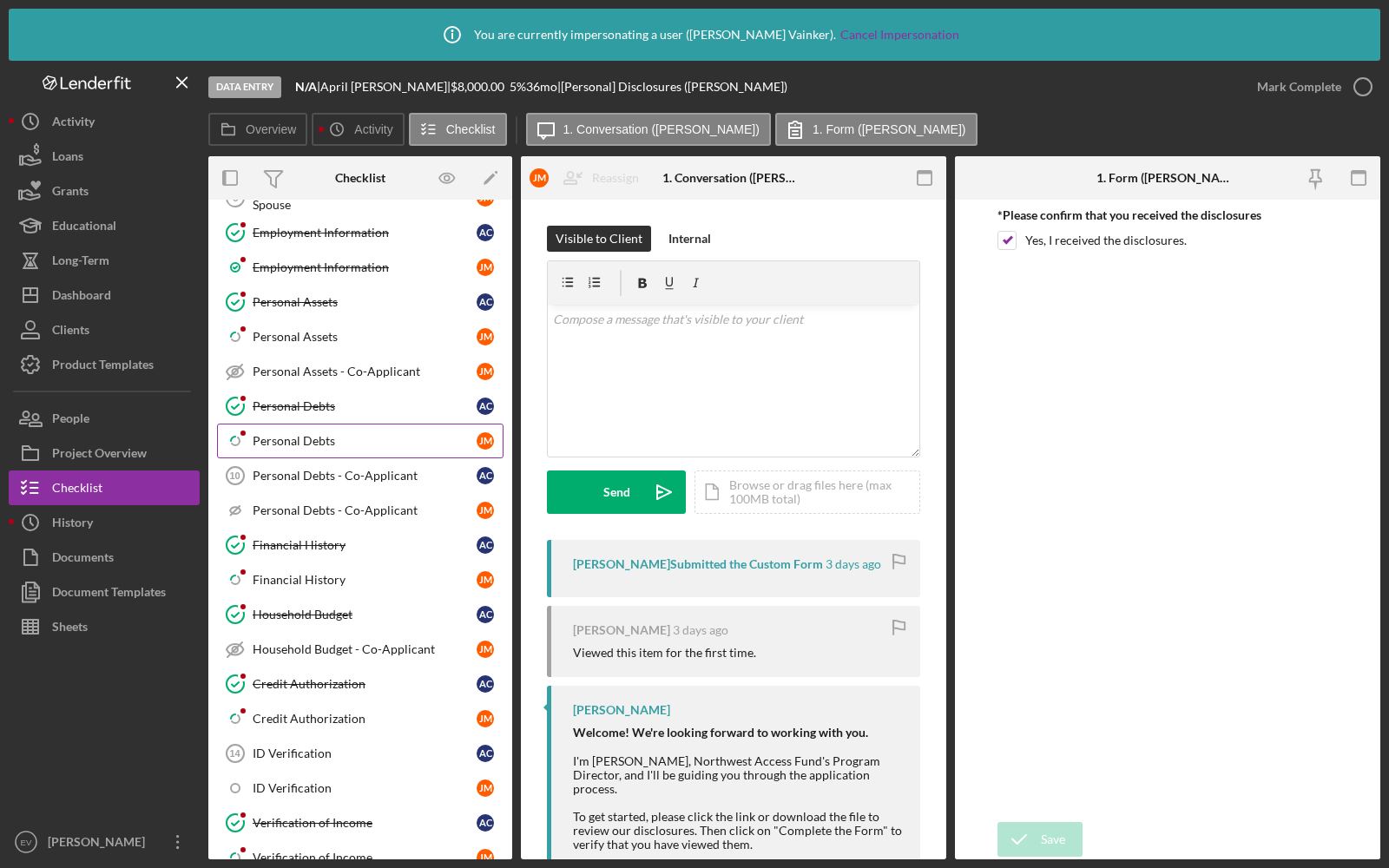
click at [365, 433] on link "Icon/Checklist Item Sub Partial Personal Debts [PERSON_NAME]" at bounding box center [360, 440] width 286 height 34
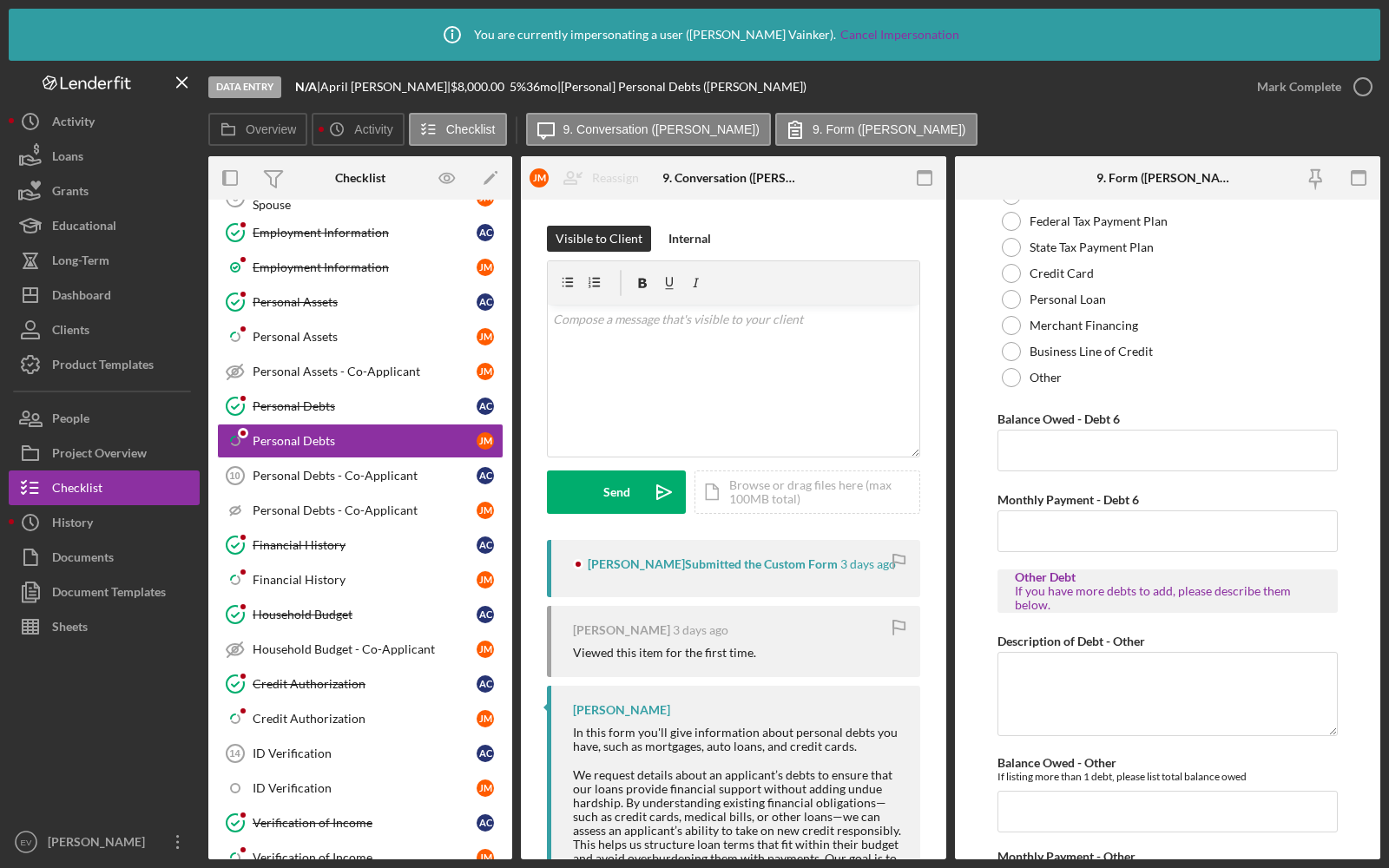
scroll to position [3651, 0]
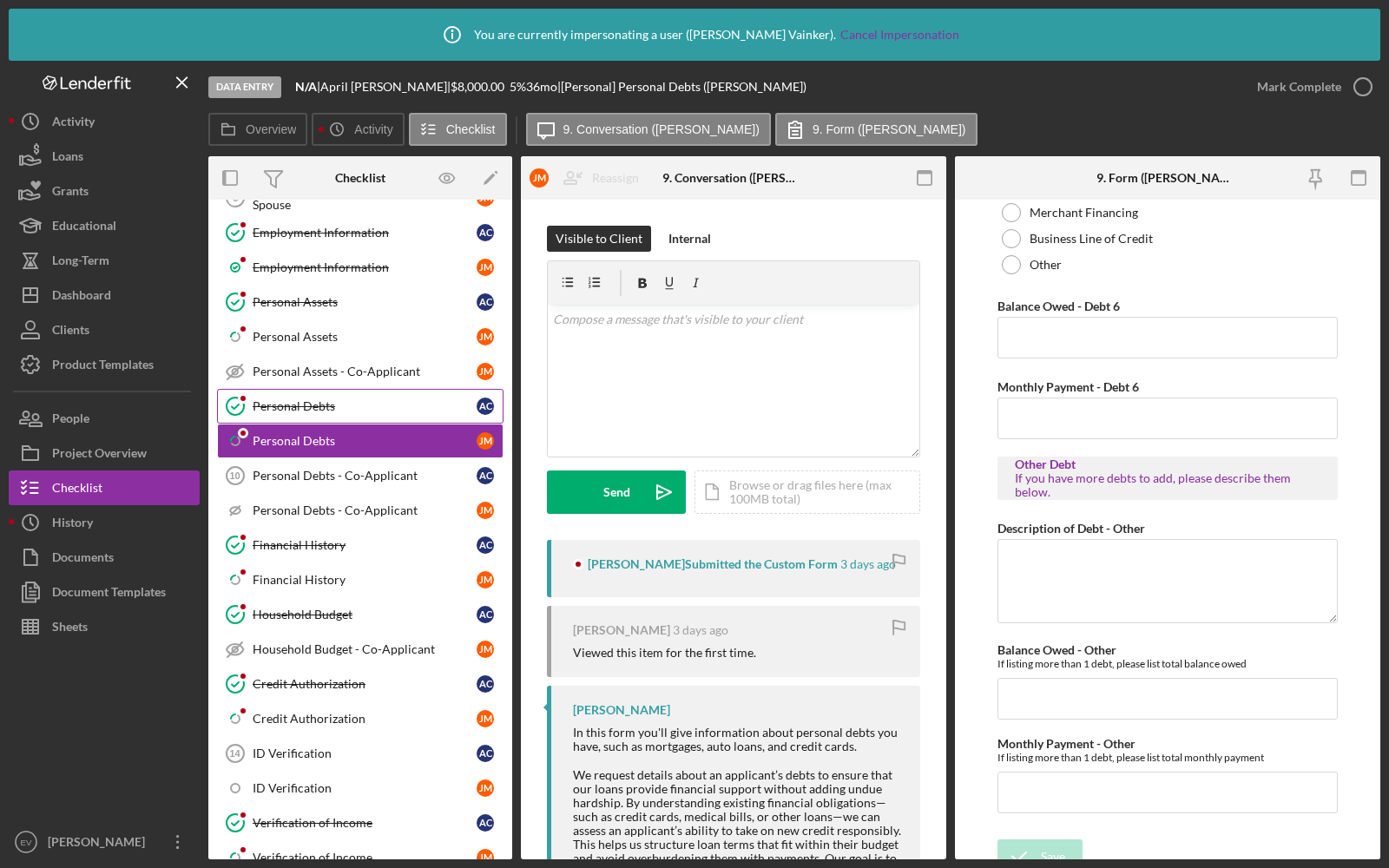
click at [291, 400] on div "Personal Debts" at bounding box center [365, 406] width 224 height 14
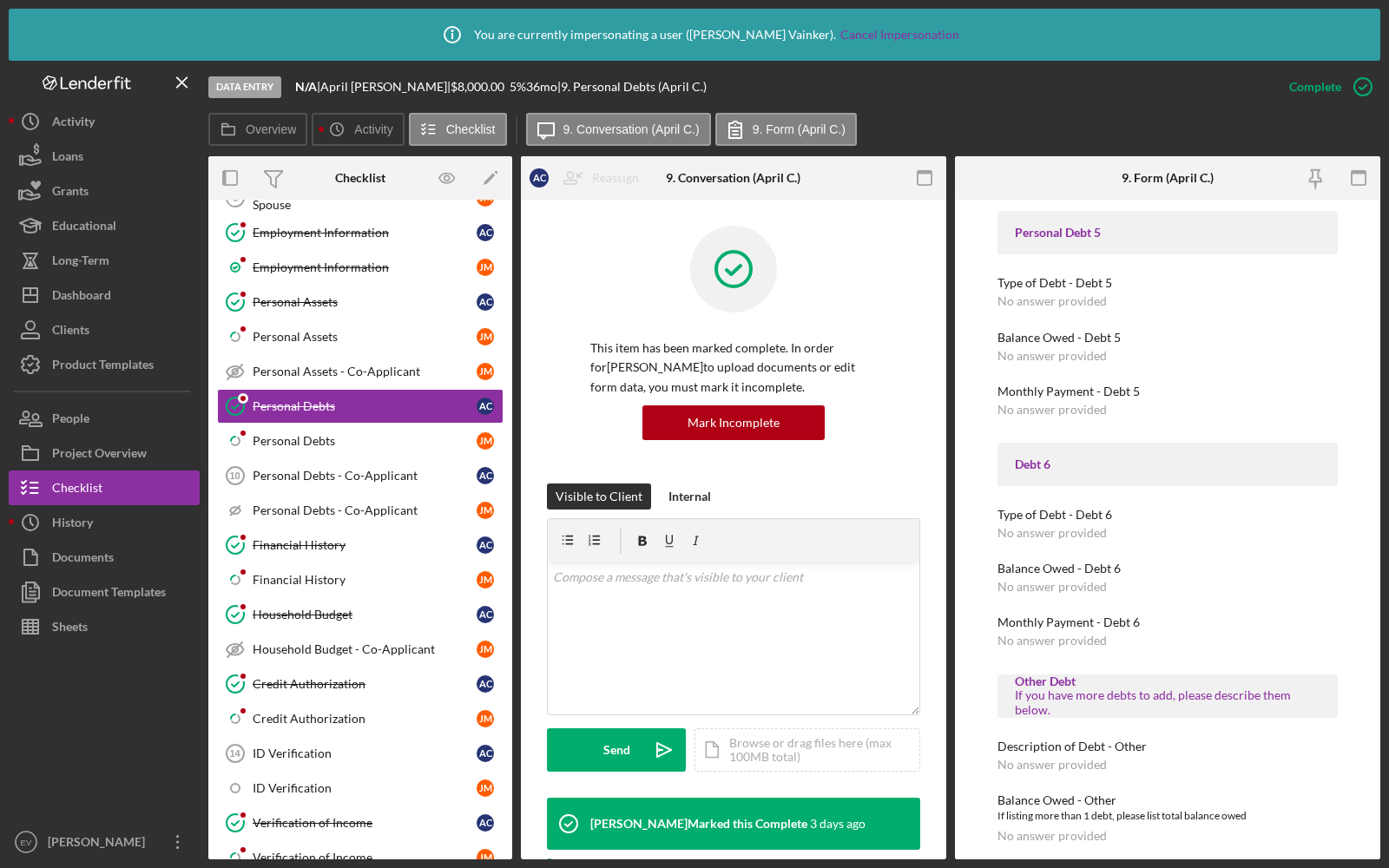
scroll to position [1752, 0]
